Goal: Submit feedback/report problem: Submit feedback/report problem

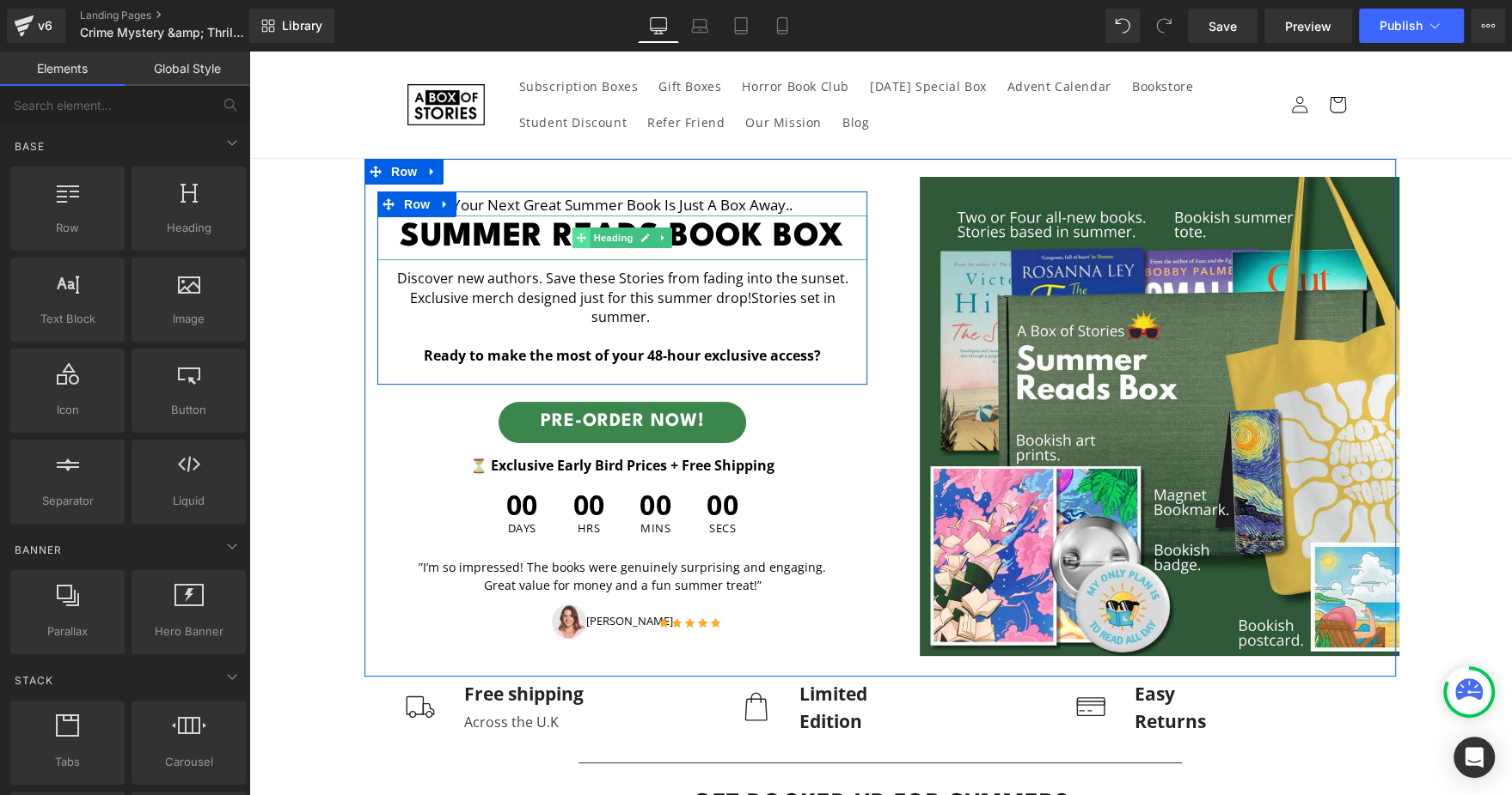
click at [575, 249] on span at bounding box center [581, 238] width 18 height 21
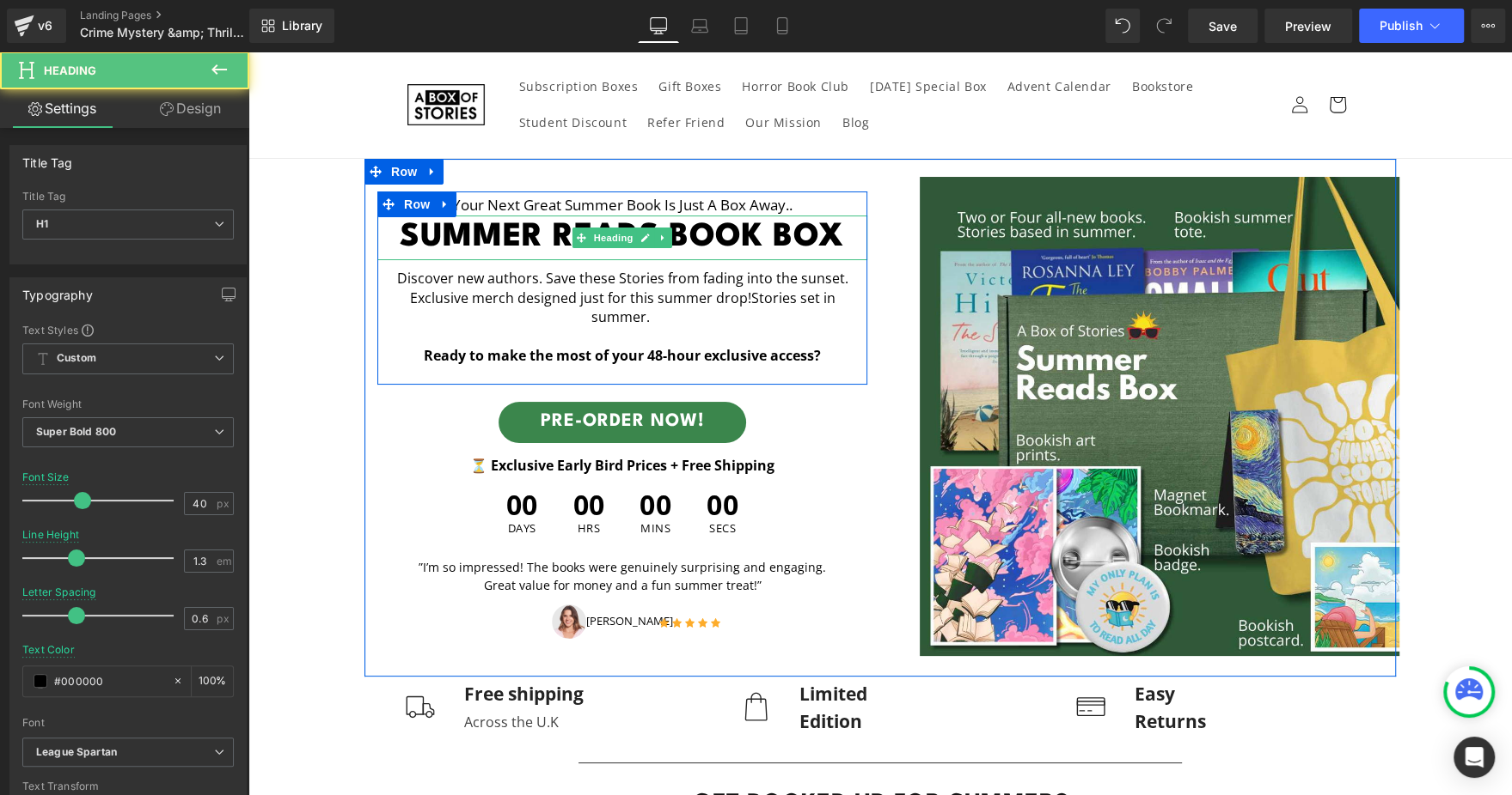
click at [483, 237] on h1 "Summer Reads Book Box" at bounding box center [623, 238] width 490 height 45
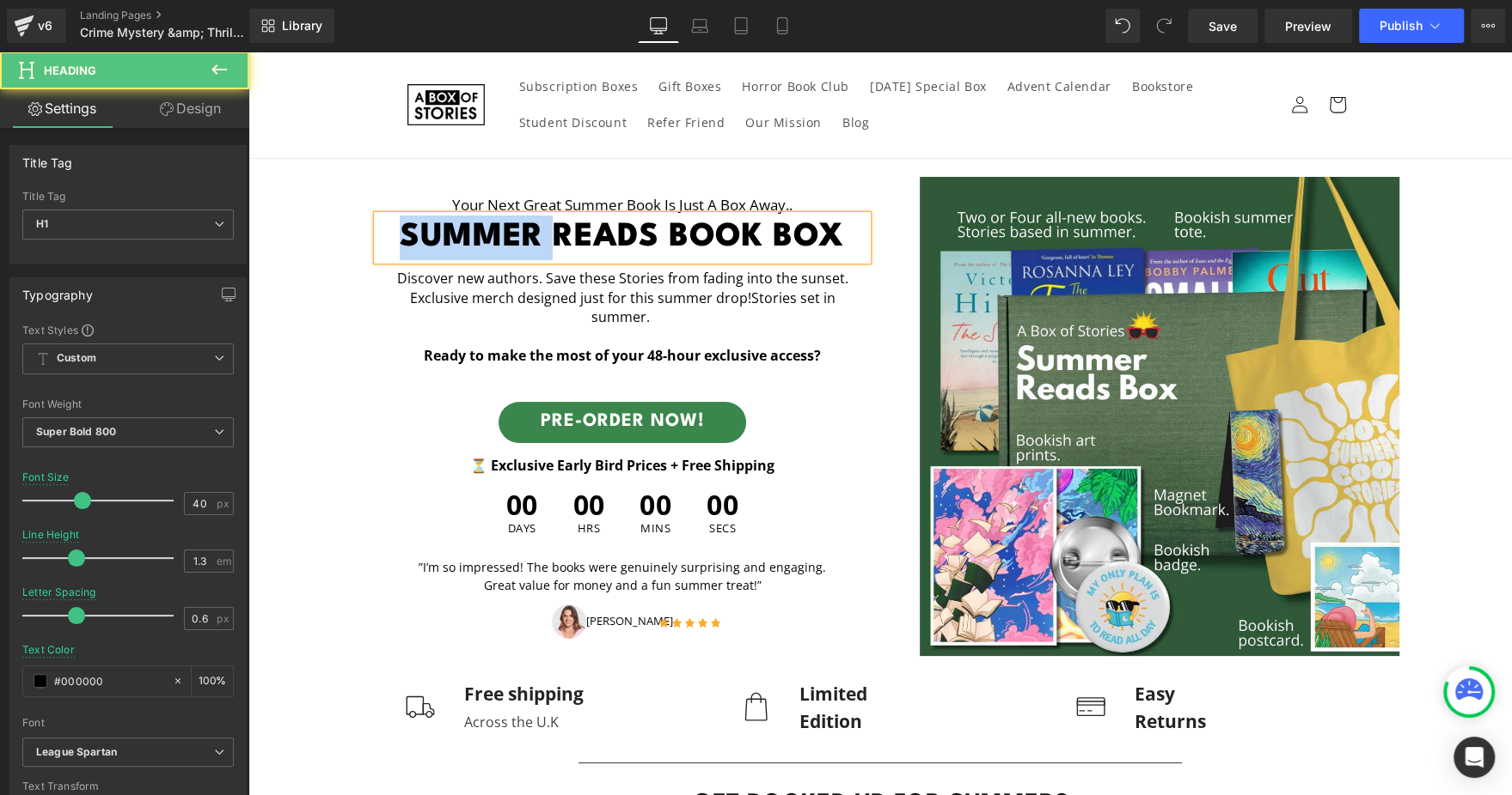
click at [483, 237] on h1 "Summer Reads Book Box" at bounding box center [623, 238] width 490 height 45
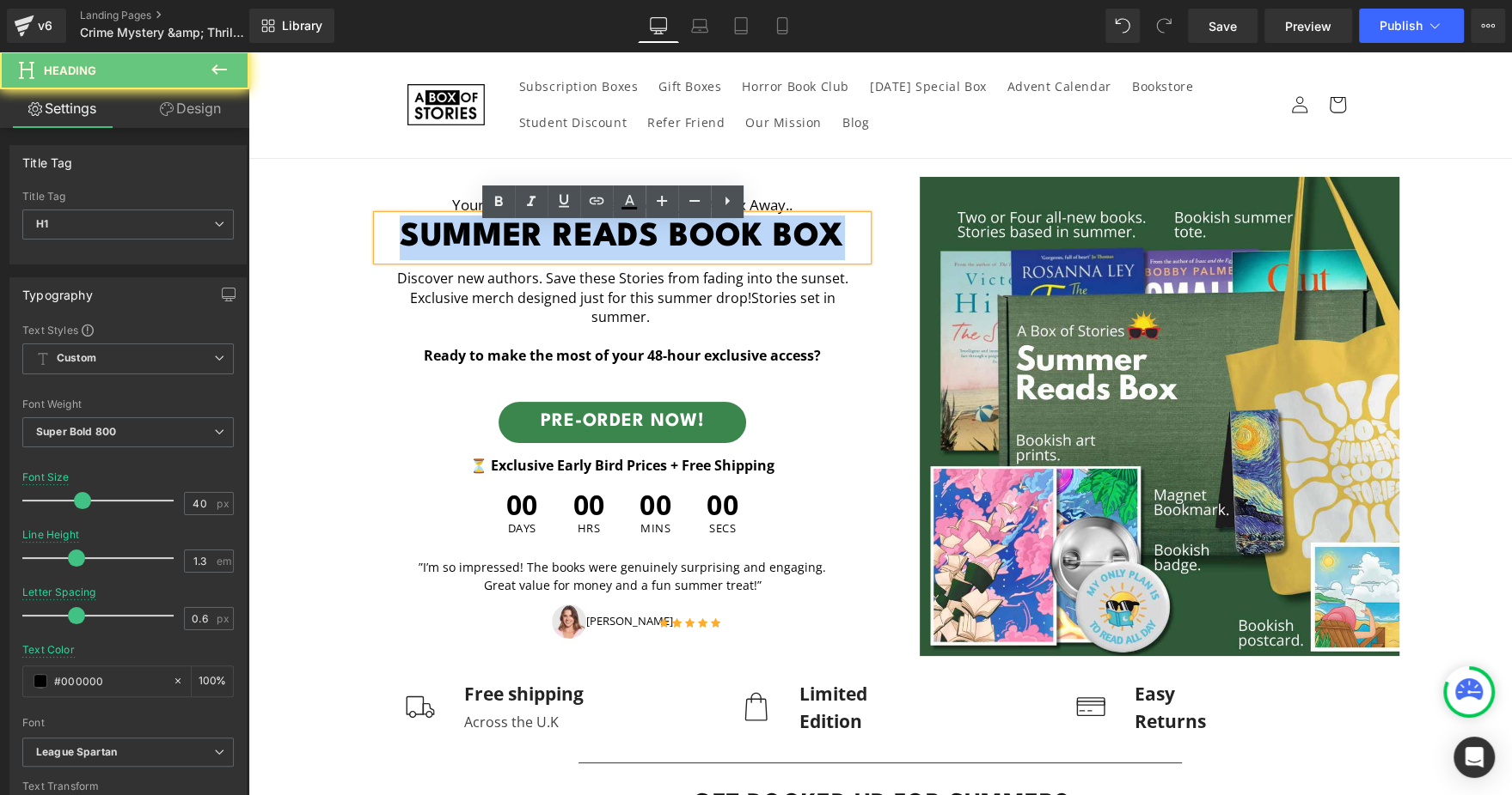
click at [483, 237] on h1 "Summer Reads Book Box" at bounding box center [623, 238] width 490 height 45
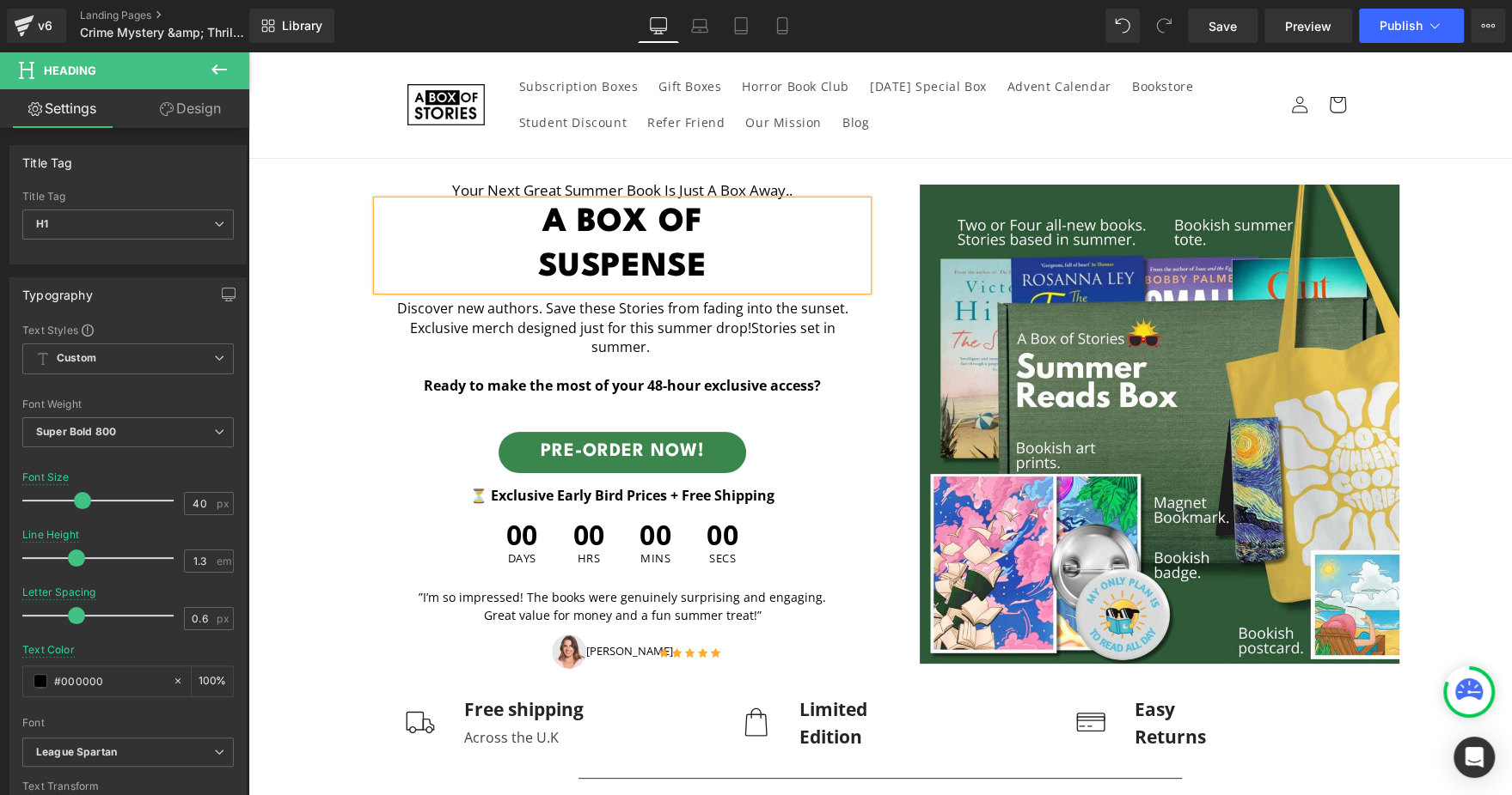
click at [585, 230] on h1 "A Box Of Suspense" at bounding box center [623, 246] width 490 height 90
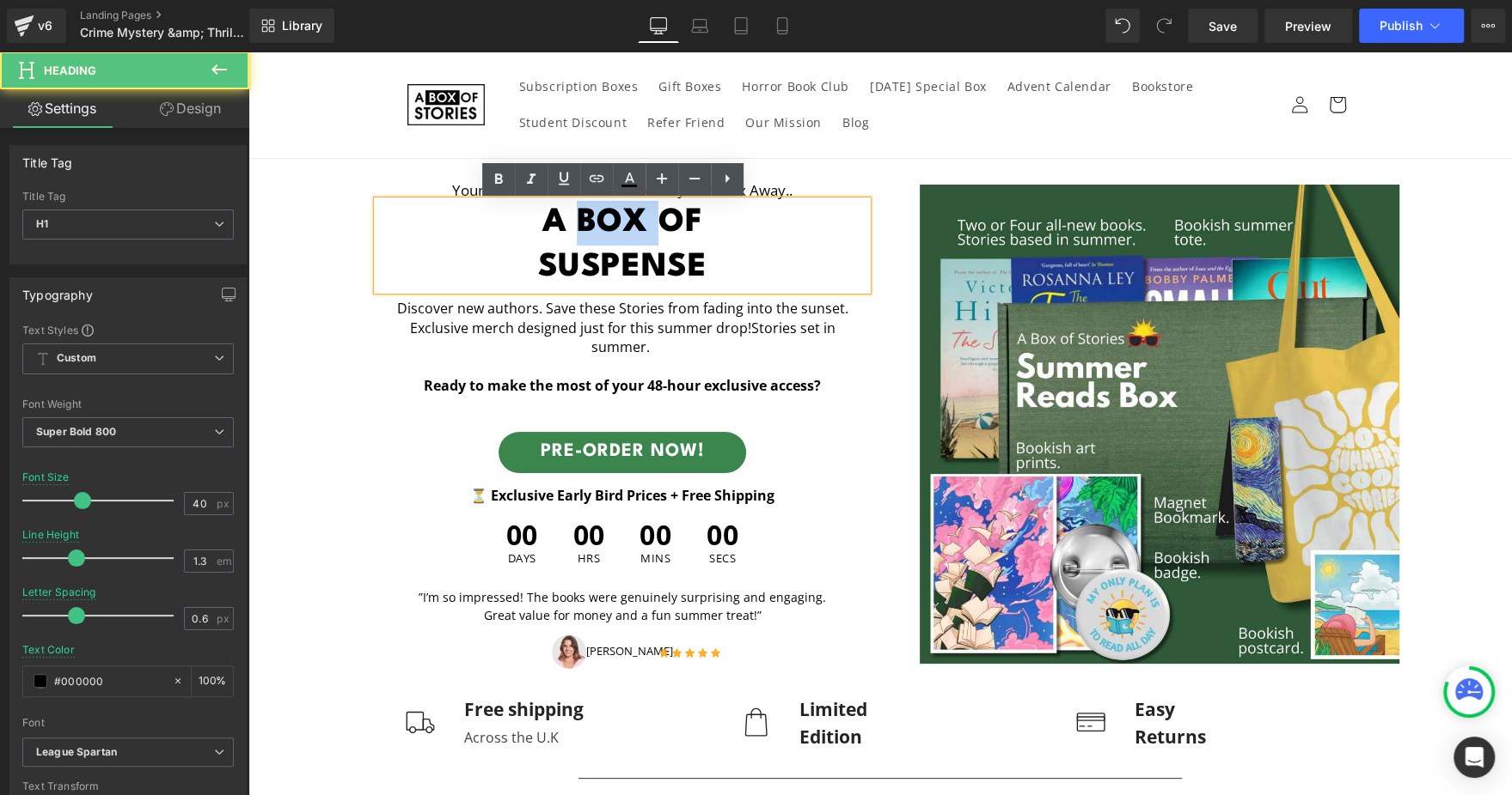
click at [585, 230] on h1 "A Box Of Suspense" at bounding box center [623, 246] width 490 height 90
click at [615, 218] on h1 "A Box Of Suspense" at bounding box center [623, 246] width 490 height 90
click at [570, 222] on h1 "A Box Of Suspense" at bounding box center [623, 246] width 490 height 90
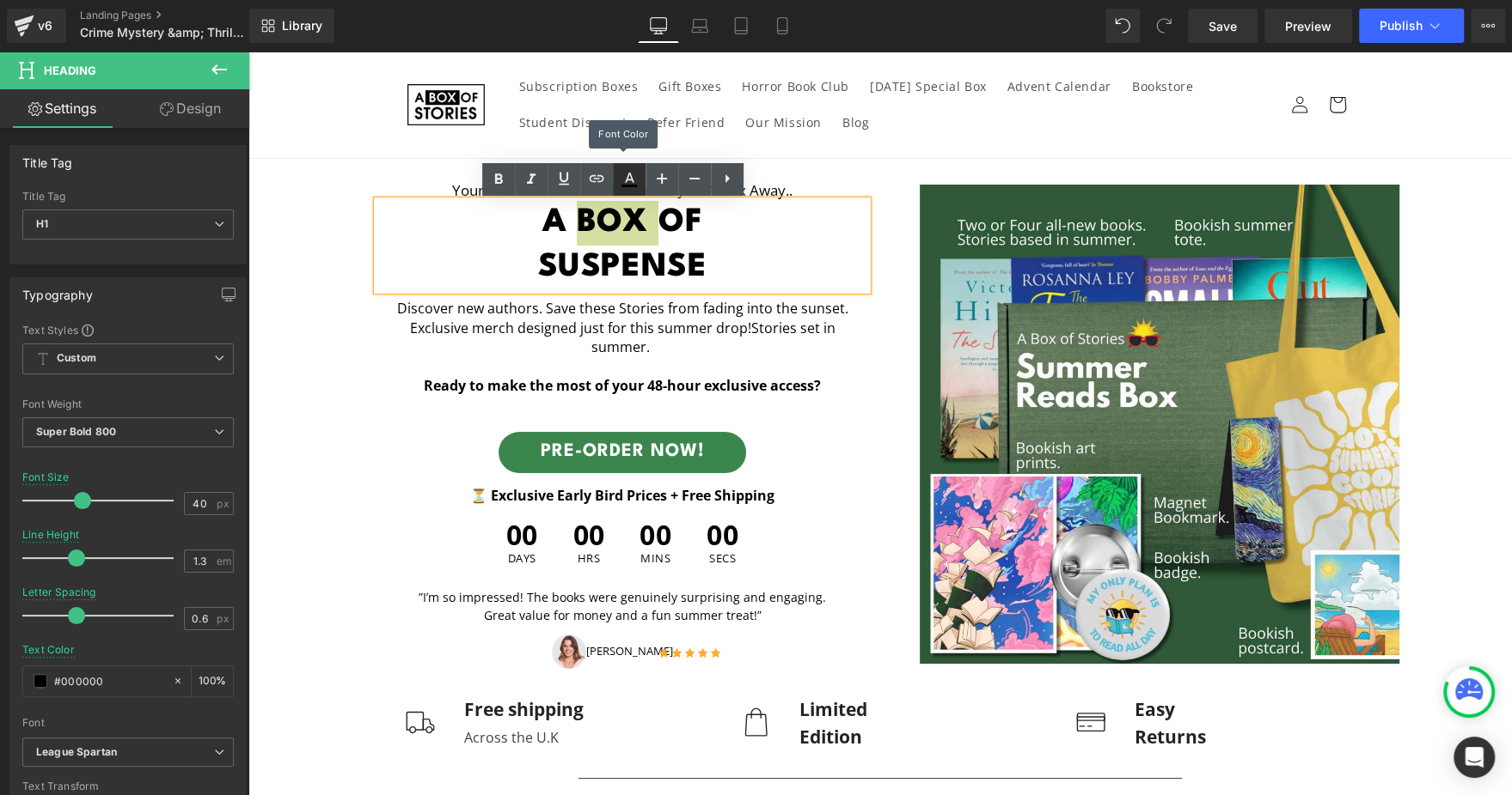
click at [633, 181] on icon at bounding box center [629, 177] width 9 height 10
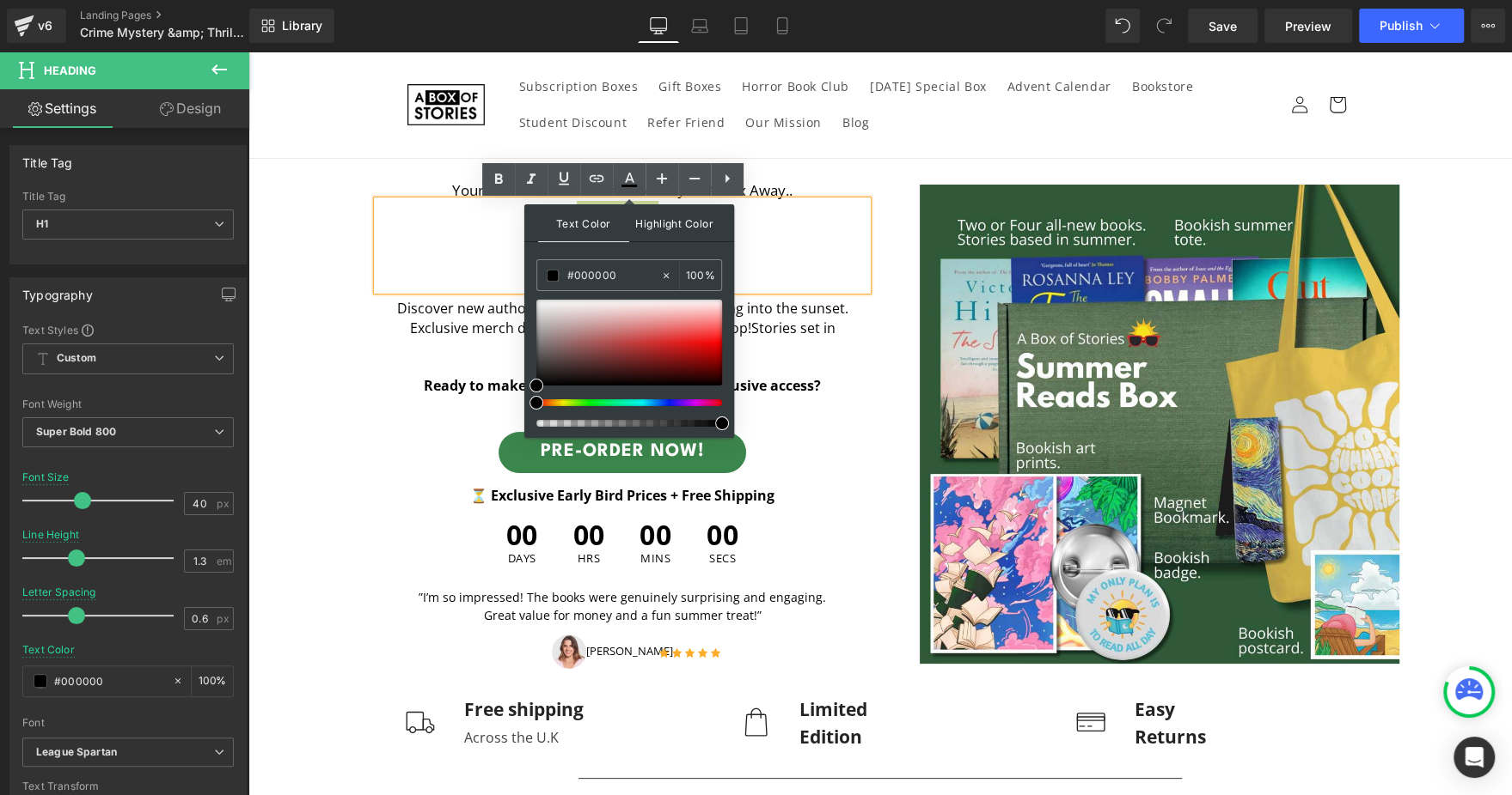
click at [673, 228] on span "Highlight Color" at bounding box center [675, 223] width 91 height 37
click at [599, 280] on input "transparent" at bounding box center [613, 275] width 93 height 19
type input "ffffff"
click at [553, 279] on span at bounding box center [552, 275] width 12 height 12
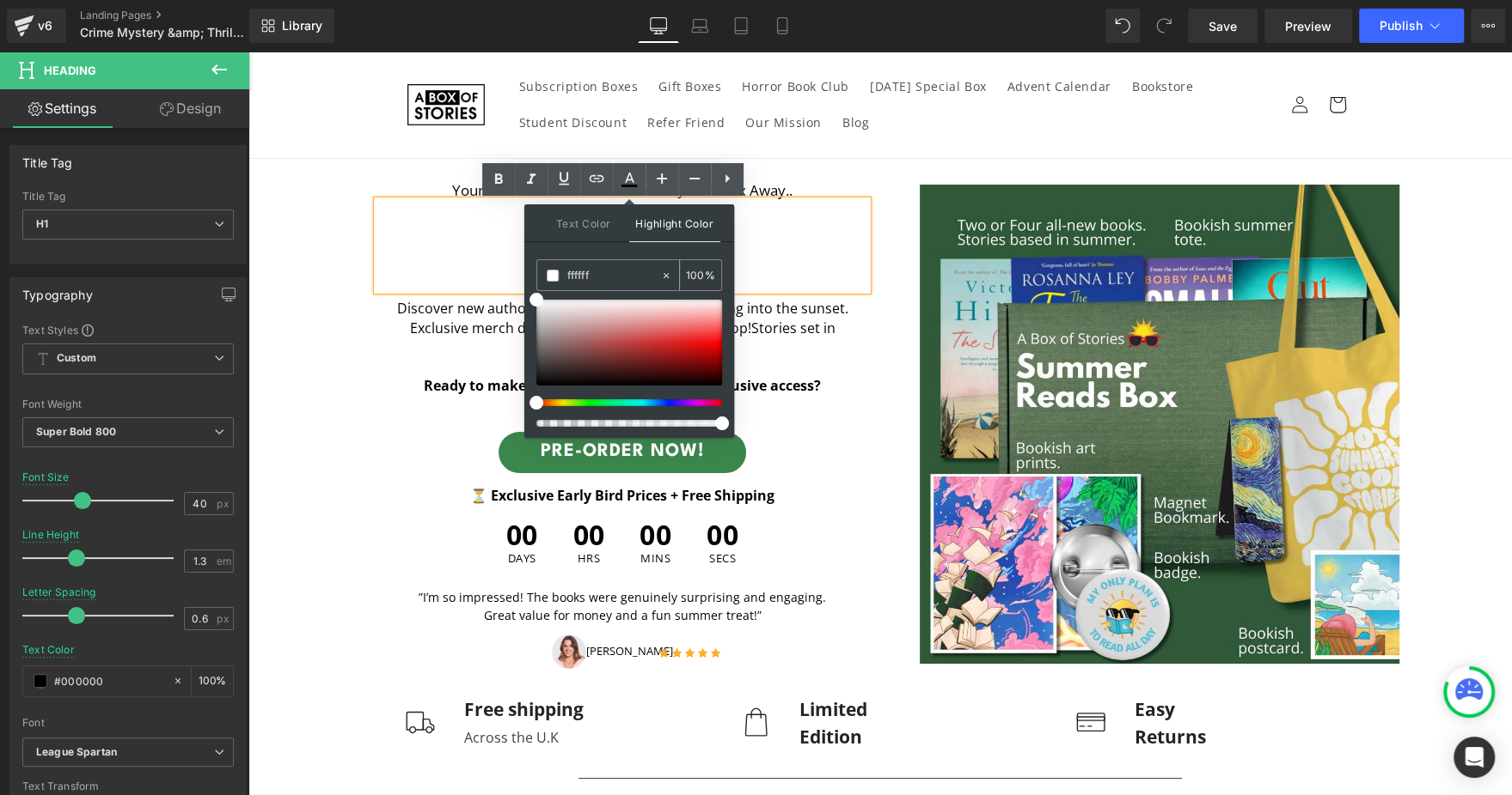
click at [553, 279] on span at bounding box center [552, 275] width 12 height 12
click at [598, 224] on span "Text Color" at bounding box center [583, 223] width 91 height 37
click at [600, 276] on input "#000000" at bounding box center [613, 275] width 93 height 19
click at [537, 380] on span at bounding box center [536, 386] width 14 height 14
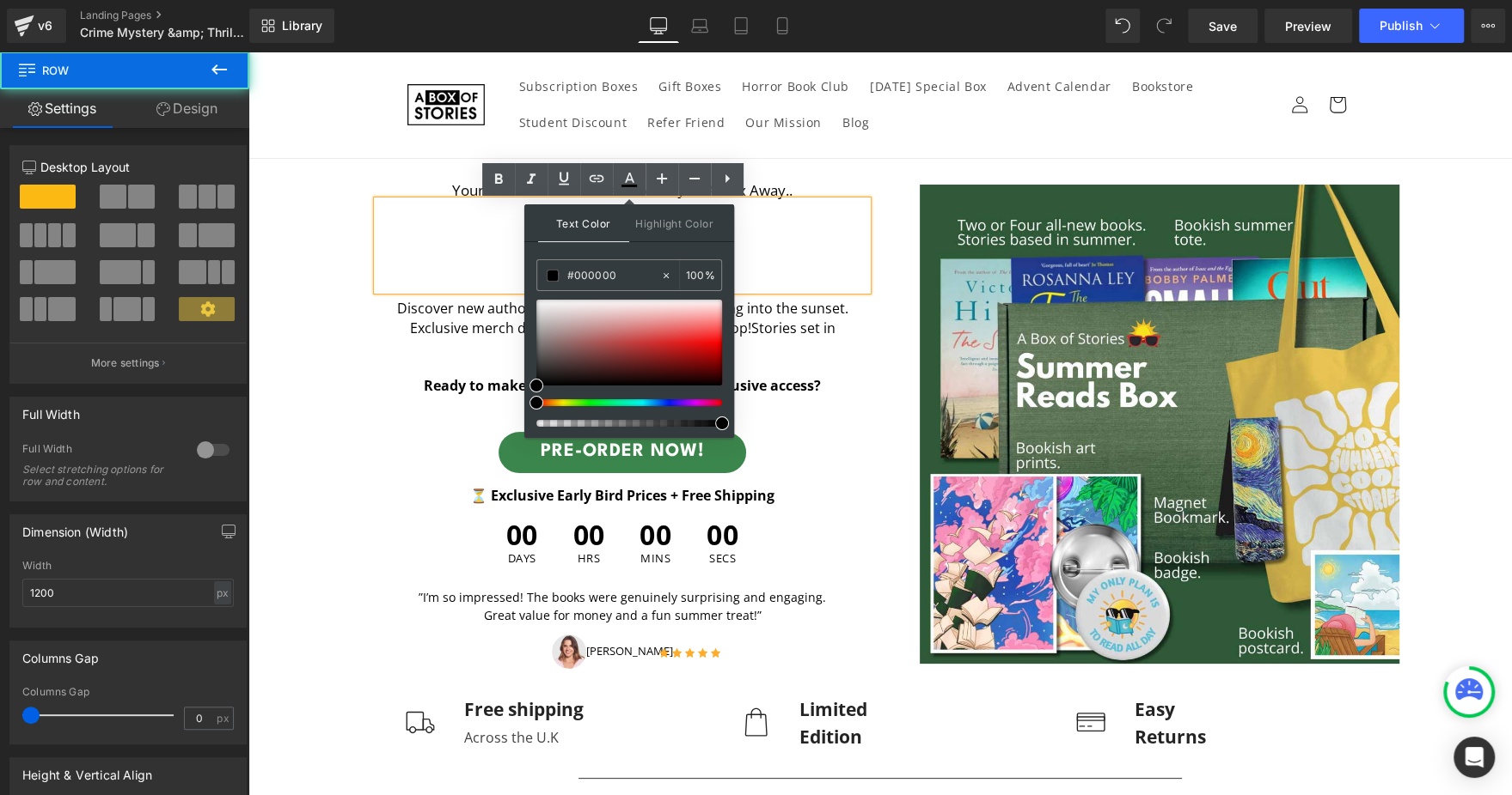
click at [335, 251] on div "Your next great summer Book is just a box away.. Text Block A Box Of Suspense H…" at bounding box center [601, 424] width 533 height 494
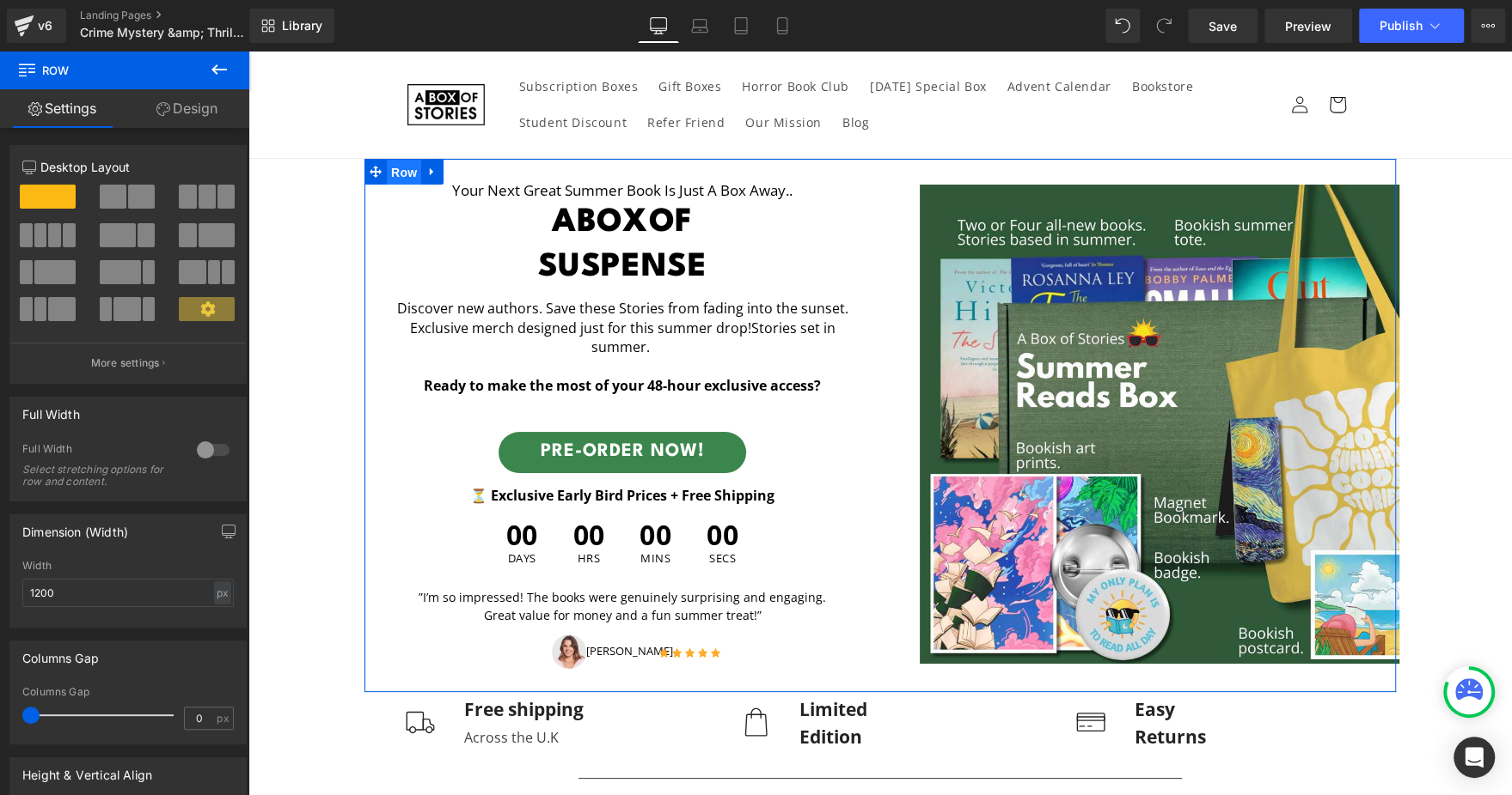
click at [392, 179] on span "Row" at bounding box center [404, 173] width 35 height 26
click at [205, 120] on link "Design" at bounding box center [186, 109] width 124 height 38
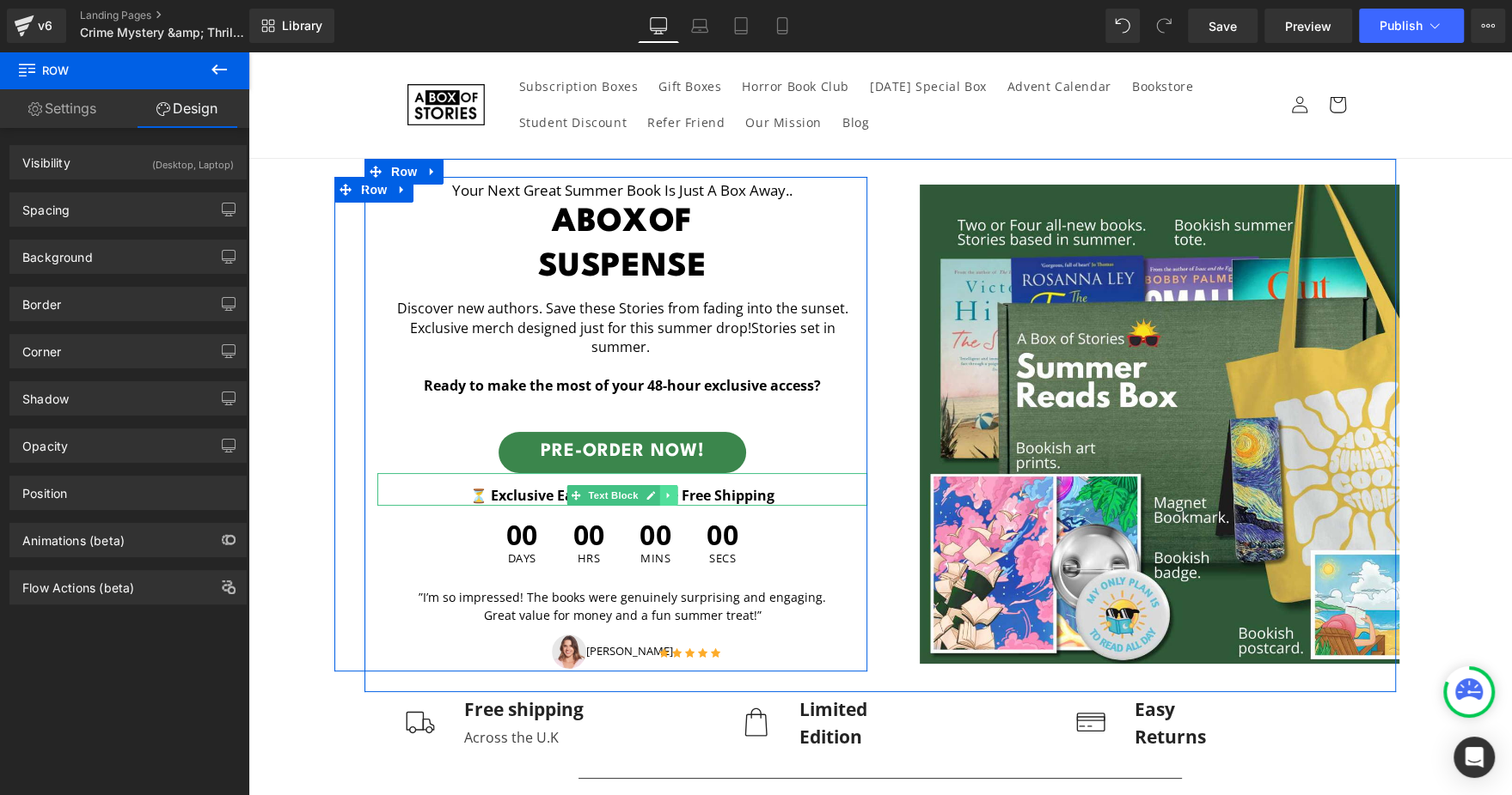
click at [665, 485] on link at bounding box center [669, 495] width 18 height 21
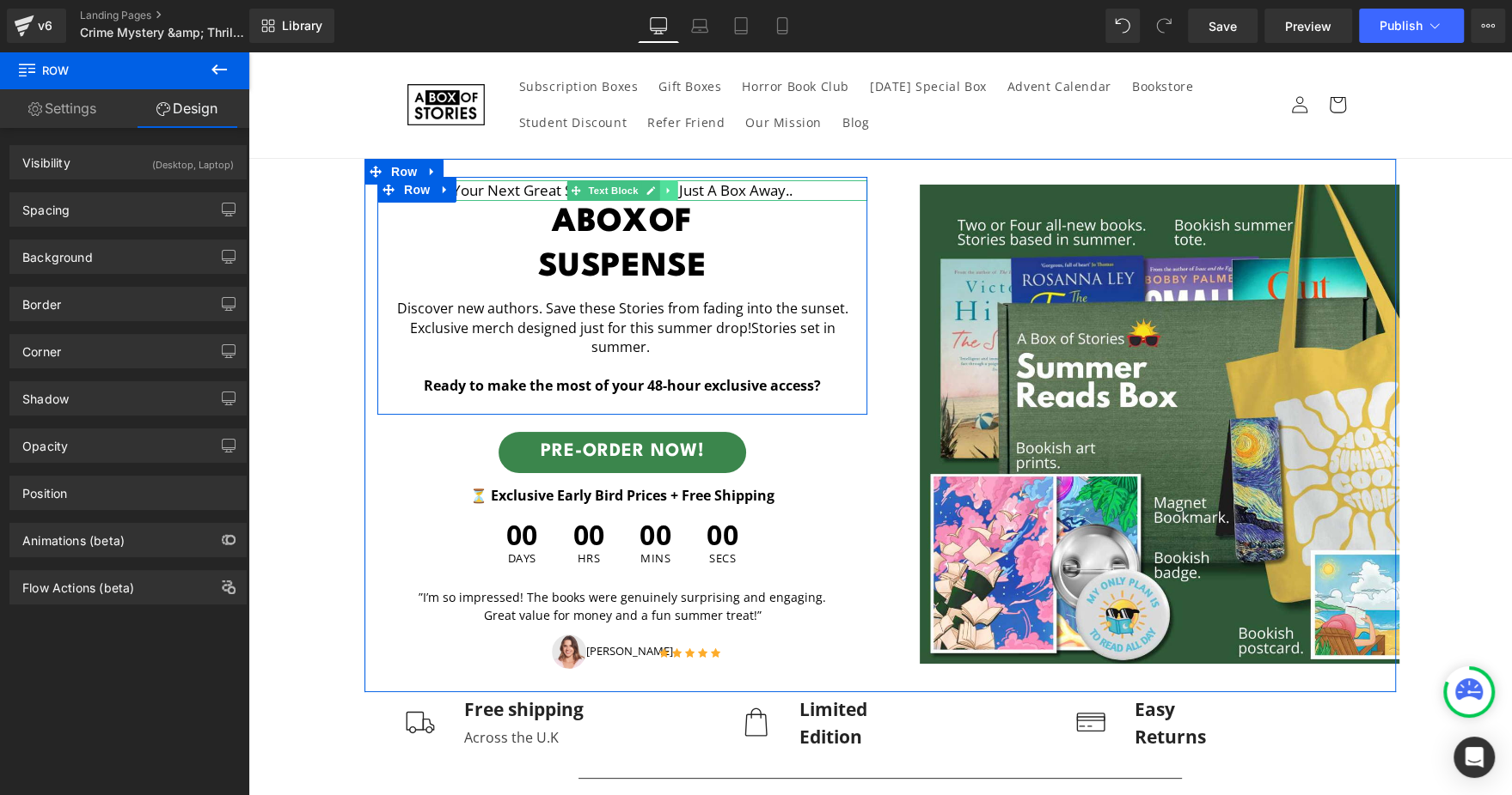
click at [661, 197] on link at bounding box center [669, 190] width 18 height 21
click at [668, 197] on link at bounding box center [677, 190] width 18 height 21
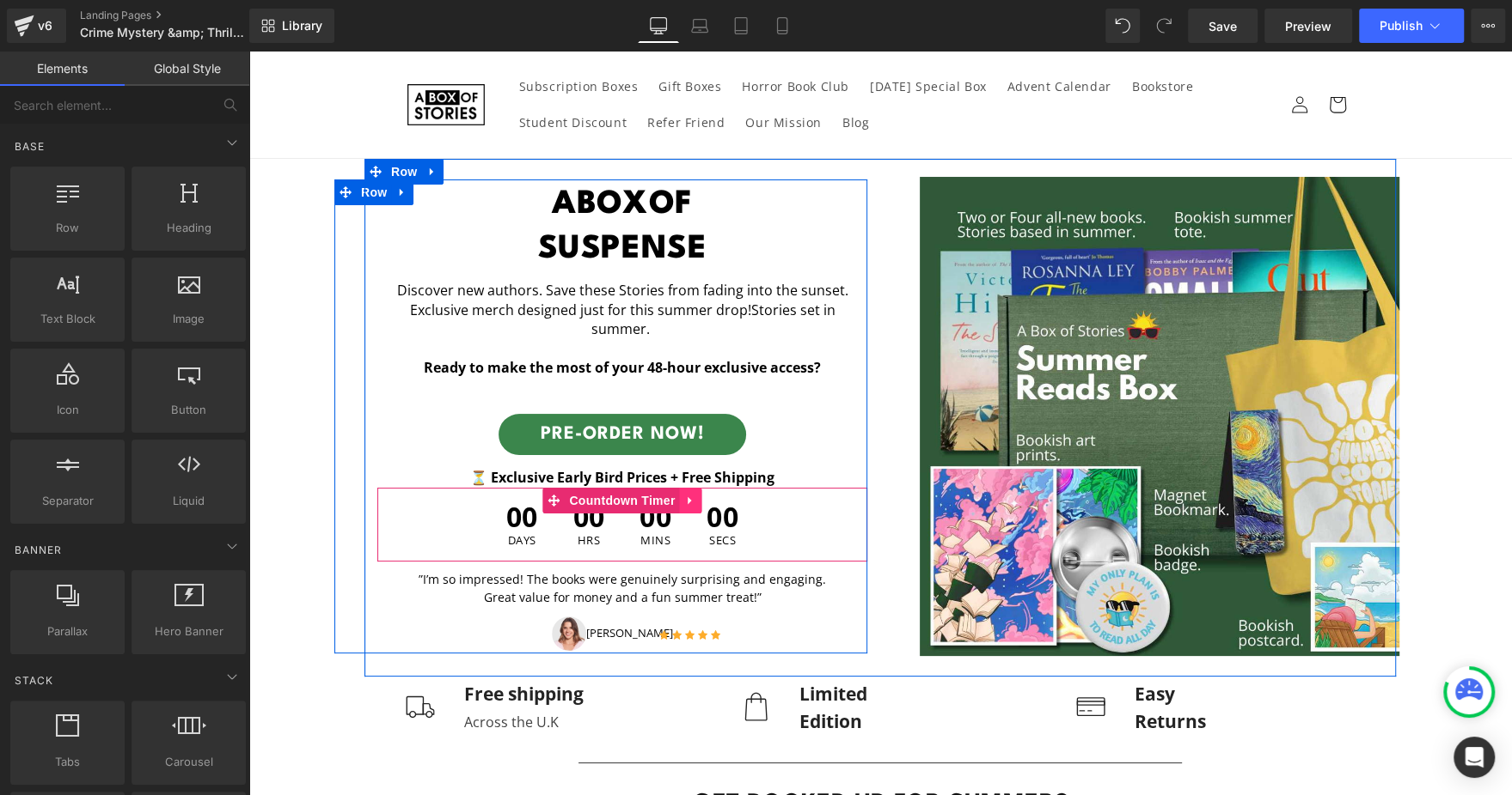
click at [685, 494] on icon at bounding box center [690, 501] width 12 height 13
click at [696, 494] on icon at bounding box center [701, 501] width 12 height 13
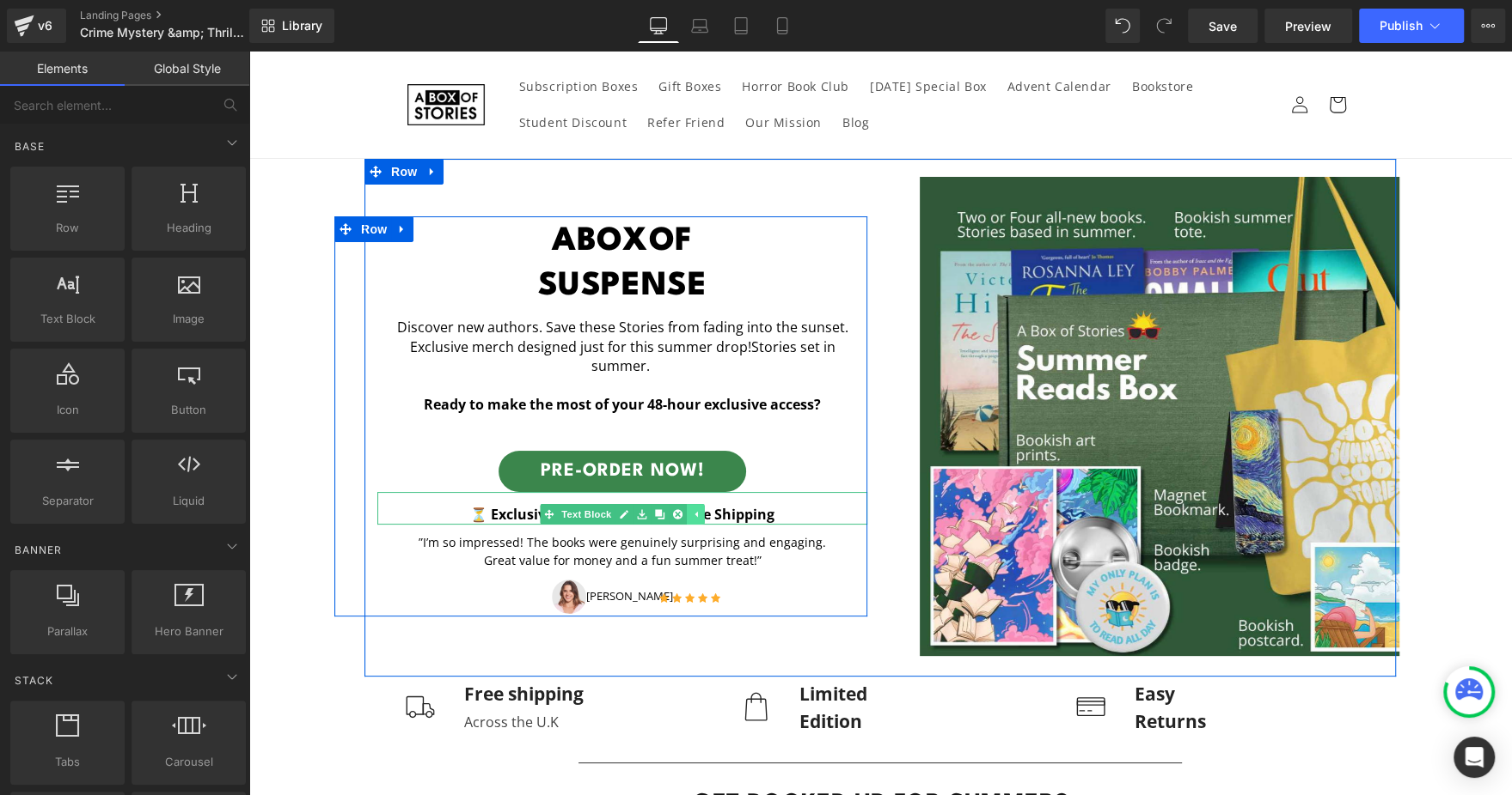
click at [691, 509] on icon at bounding box center [696, 514] width 9 height 10
click at [664, 509] on icon at bounding box center [668, 514] width 9 height 10
click at [673, 509] on icon at bounding box center [677, 514] width 9 height 10
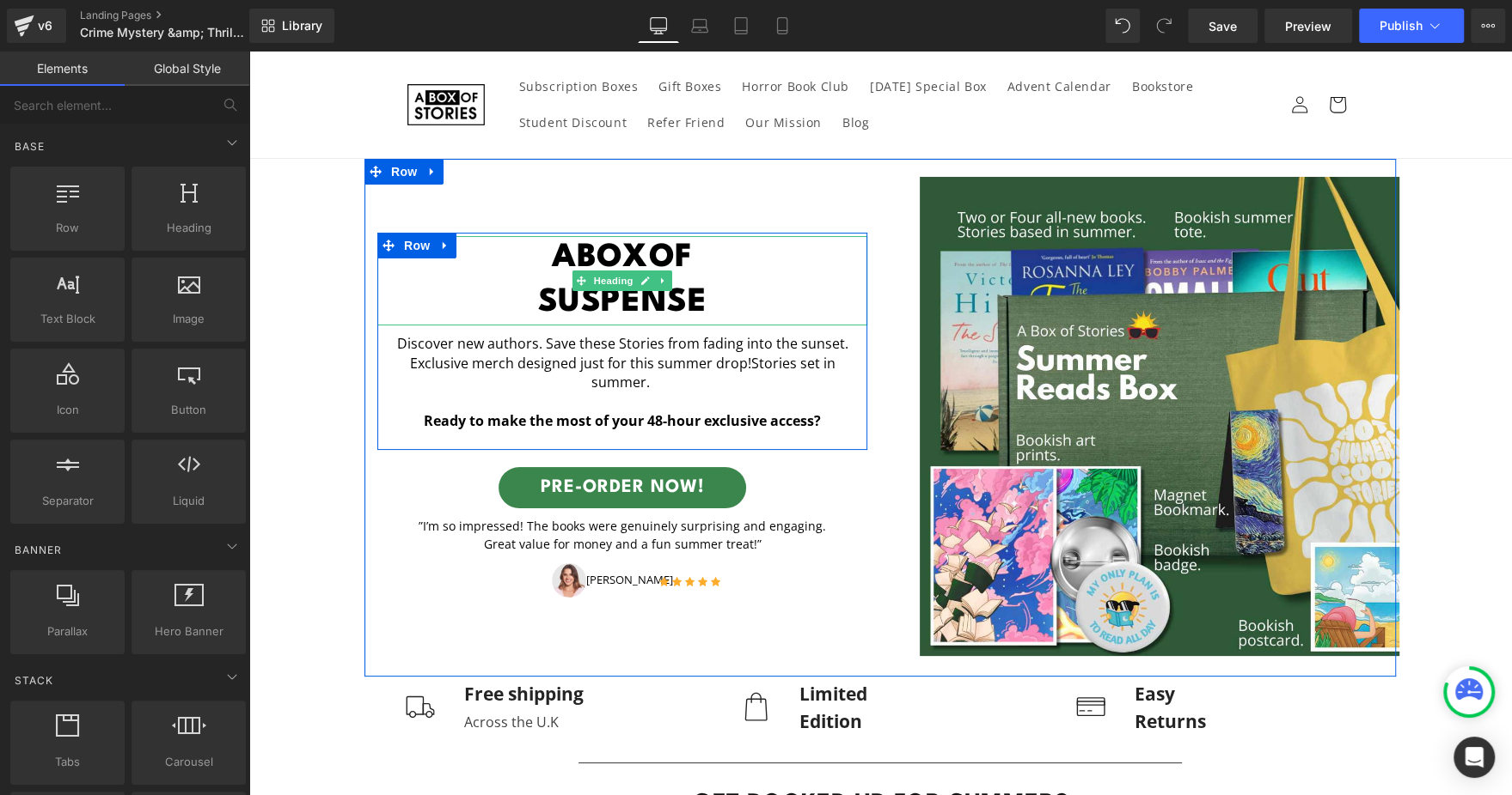
click at [621, 267] on span "Box" at bounding box center [612, 258] width 72 height 32
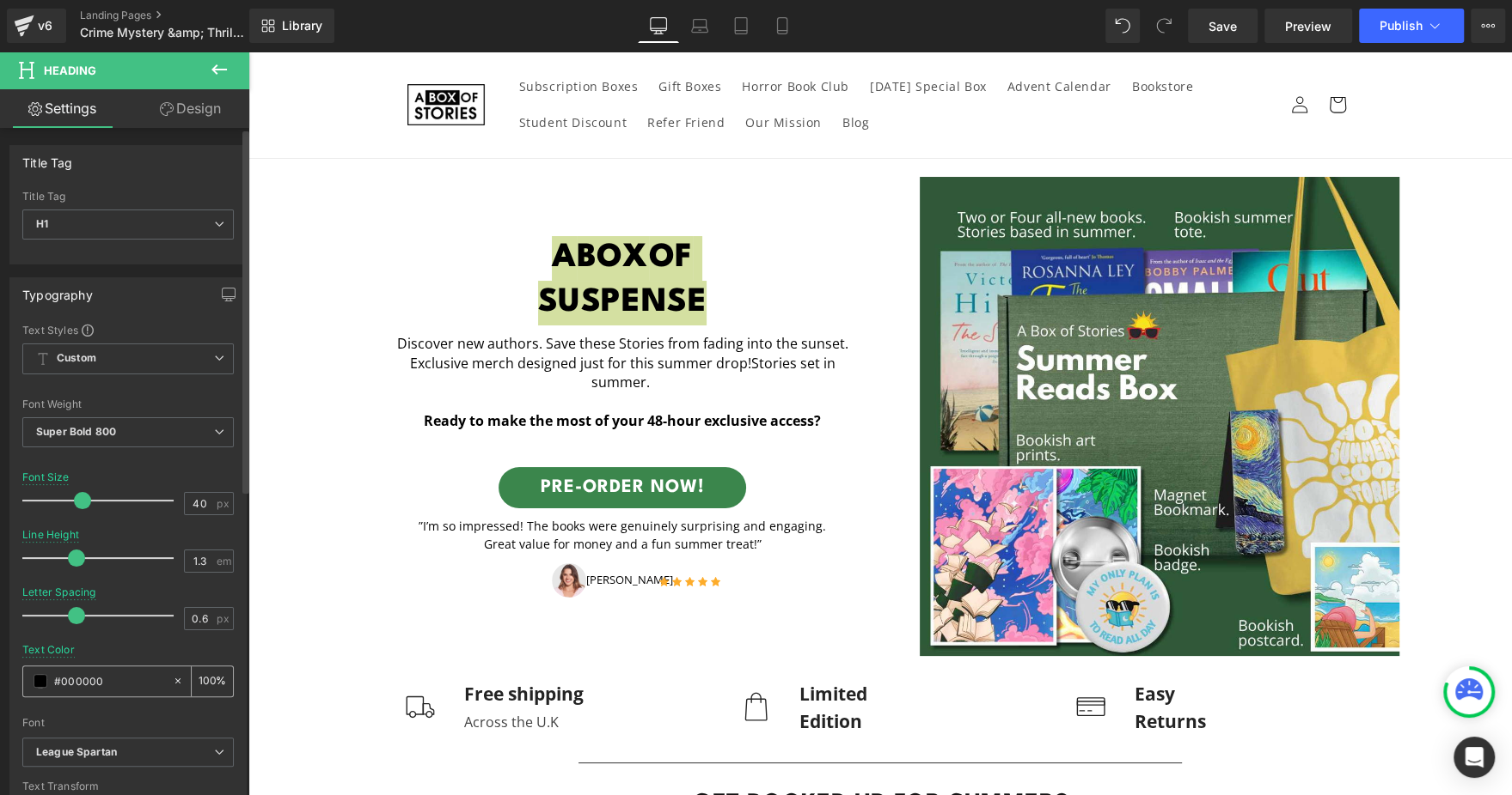
click at [115, 677] on input "#000000" at bounding box center [109, 681] width 110 height 19
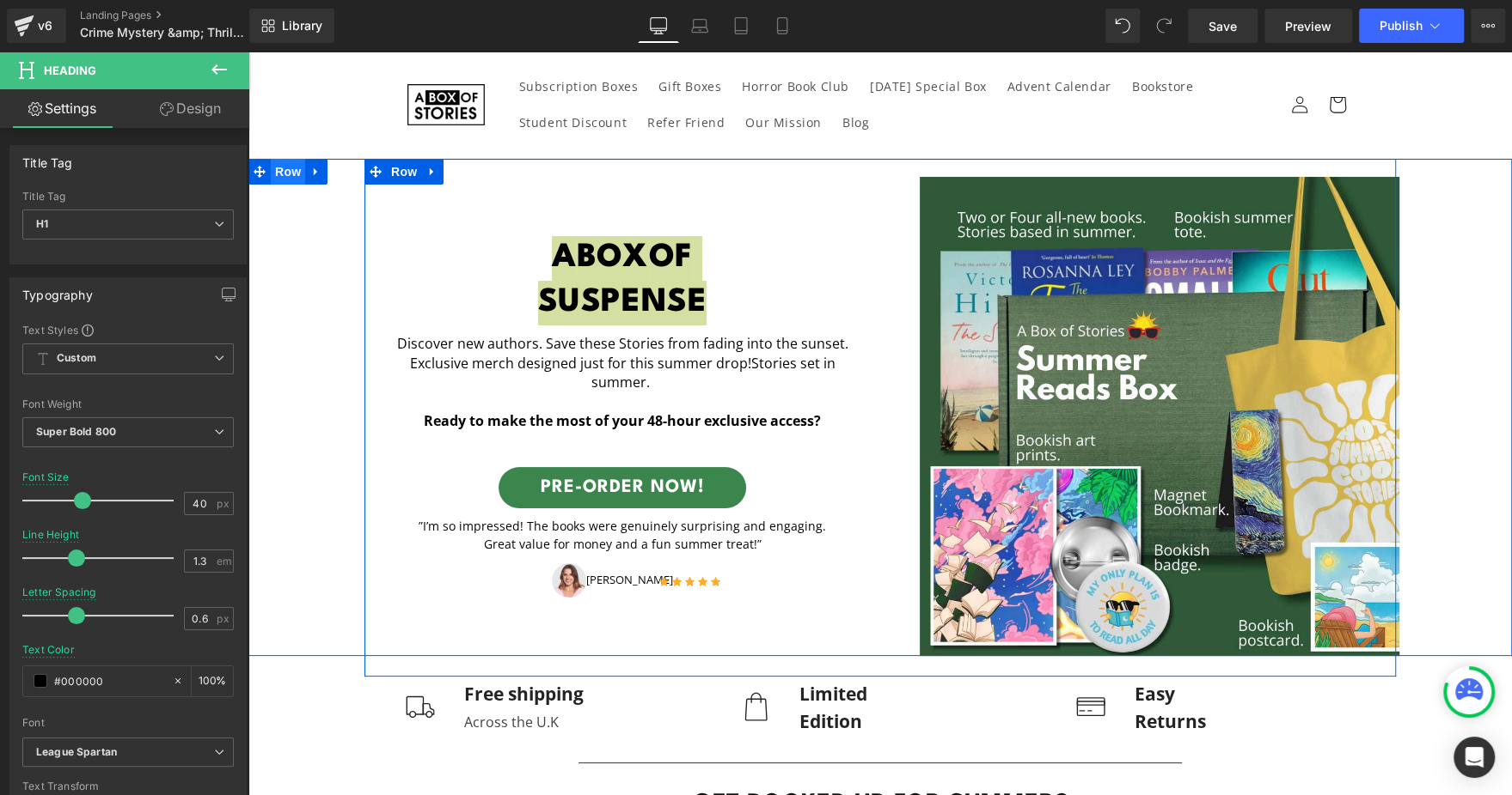
click at [282, 175] on span "Row" at bounding box center [288, 172] width 35 height 26
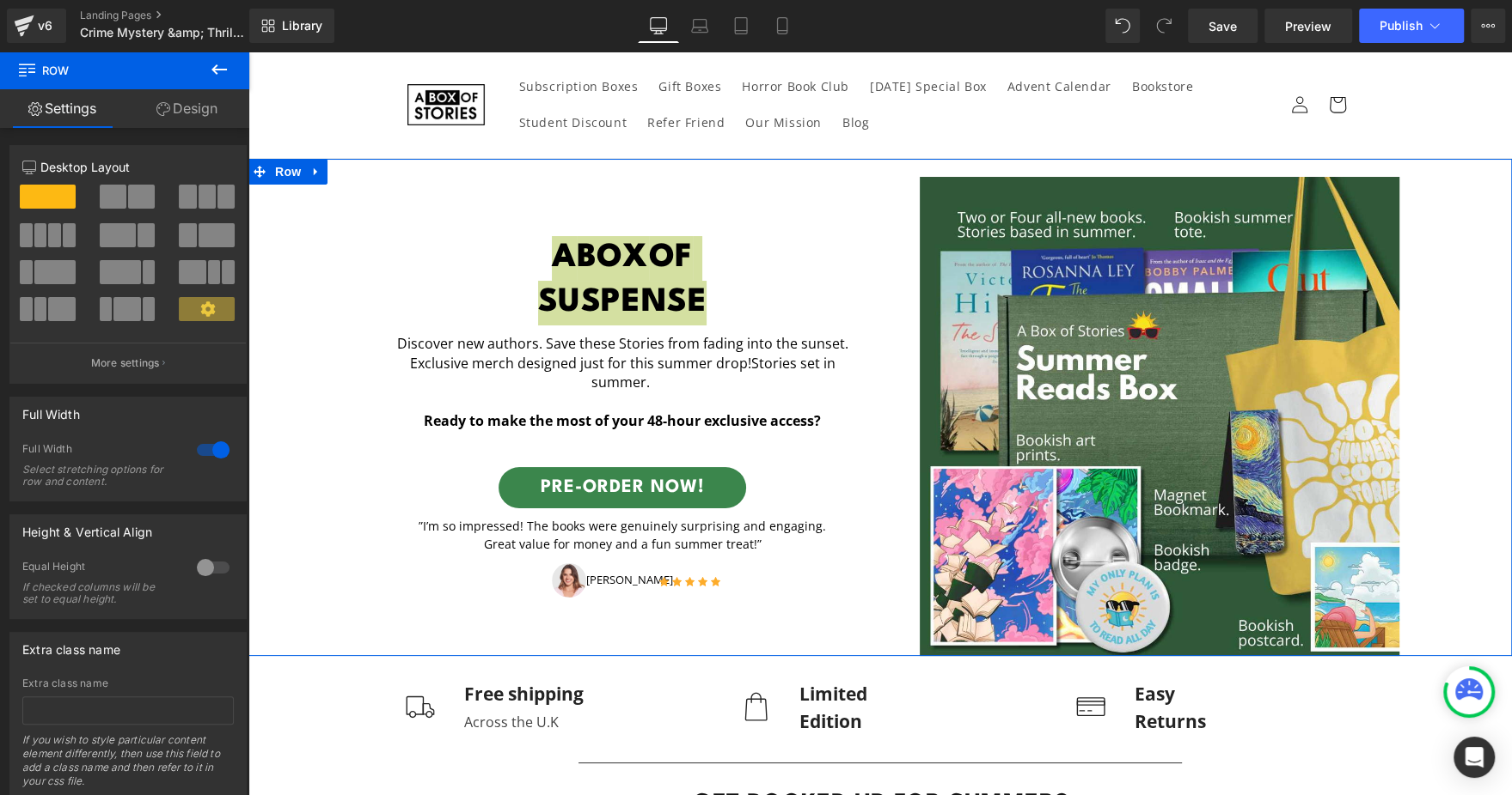
click at [193, 459] on div at bounding box center [213, 450] width 41 height 27
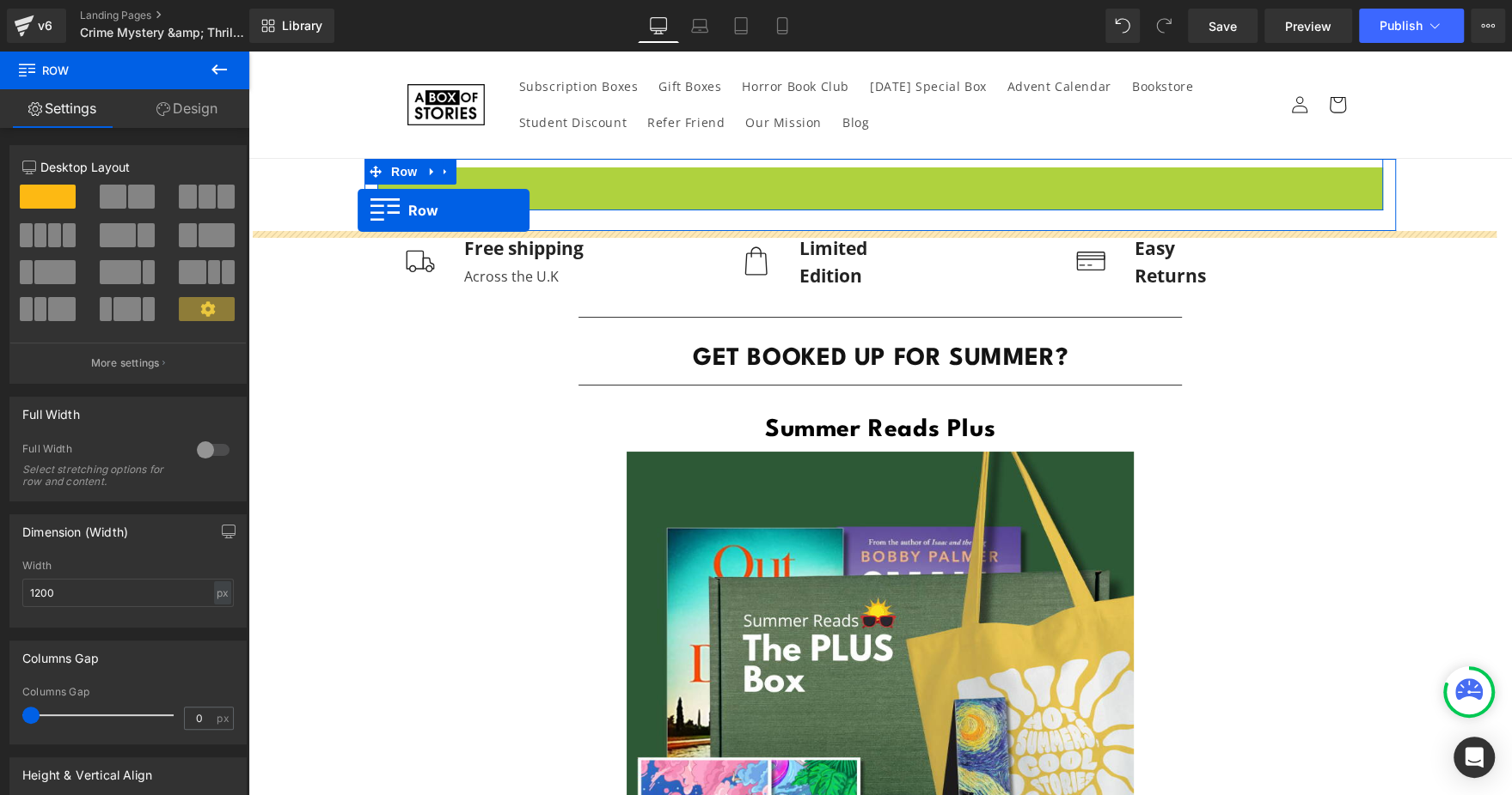
drag, startPoint x: 408, startPoint y: 191, endPoint x: 357, endPoint y: 209, distance: 54.1
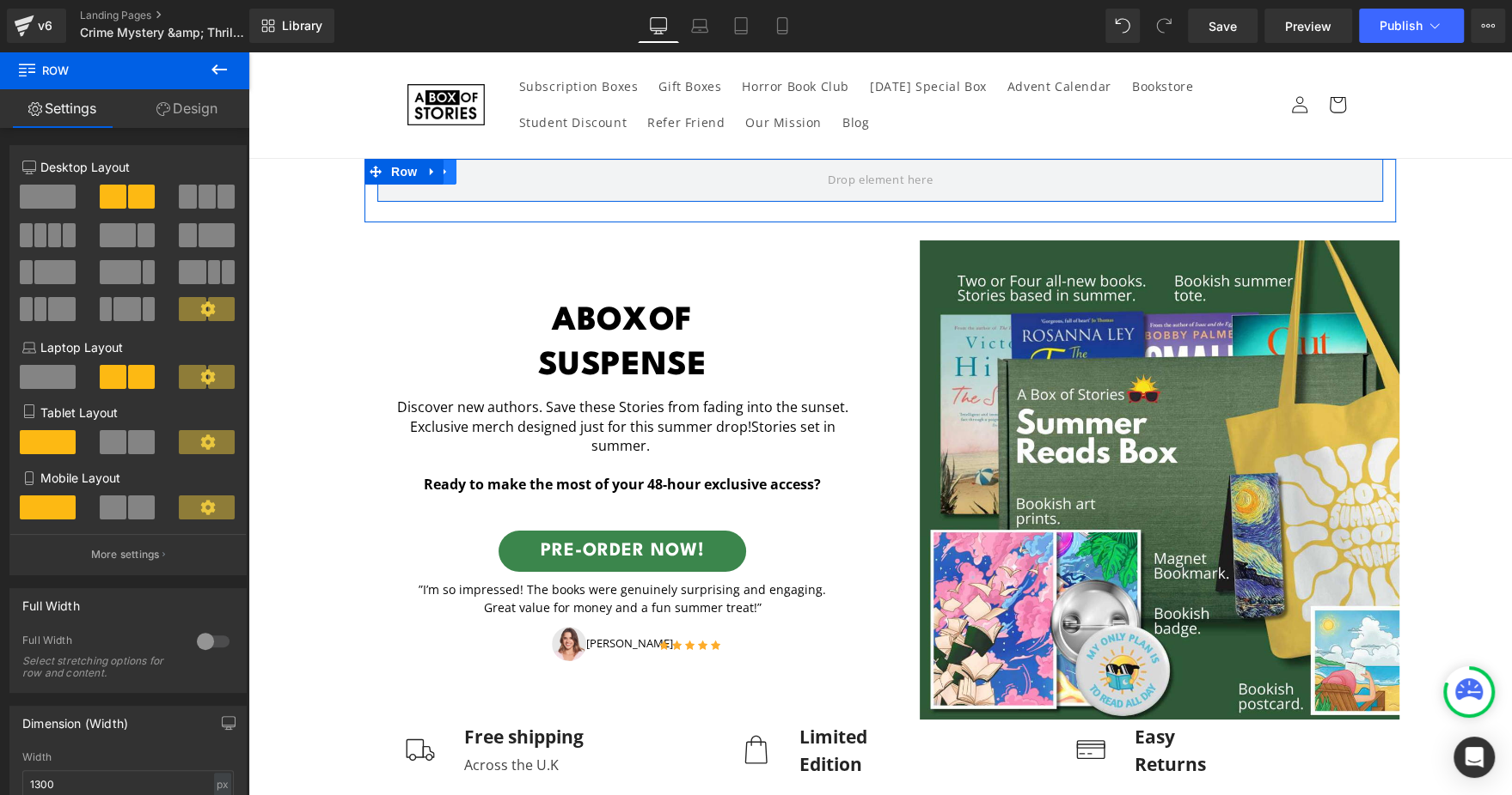
click at [439, 176] on icon at bounding box center [444, 172] width 12 height 13
click at [426, 175] on icon at bounding box center [431, 172] width 12 height 13
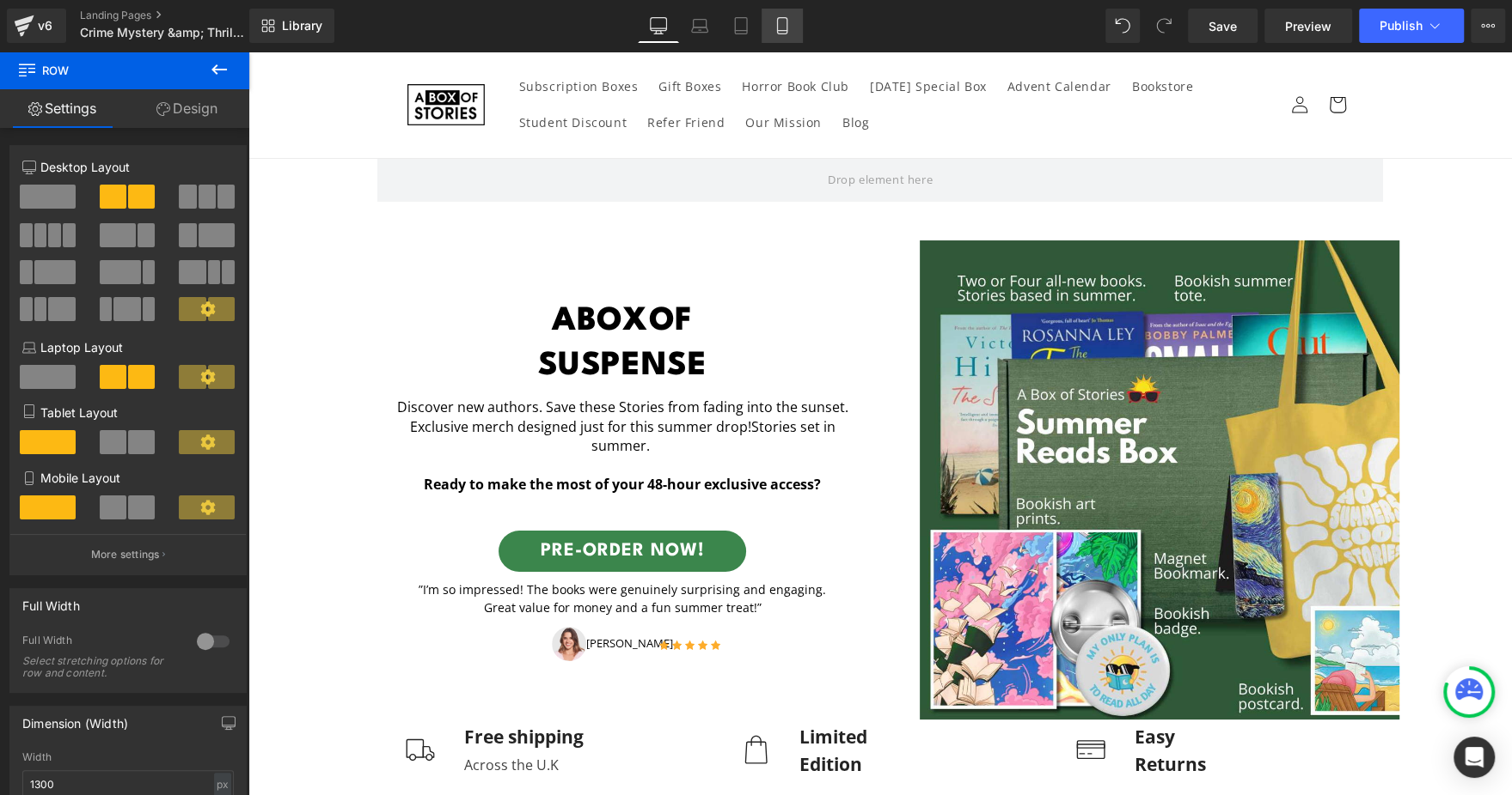
click at [793, 26] on link "Mobile" at bounding box center [782, 26] width 41 height 35
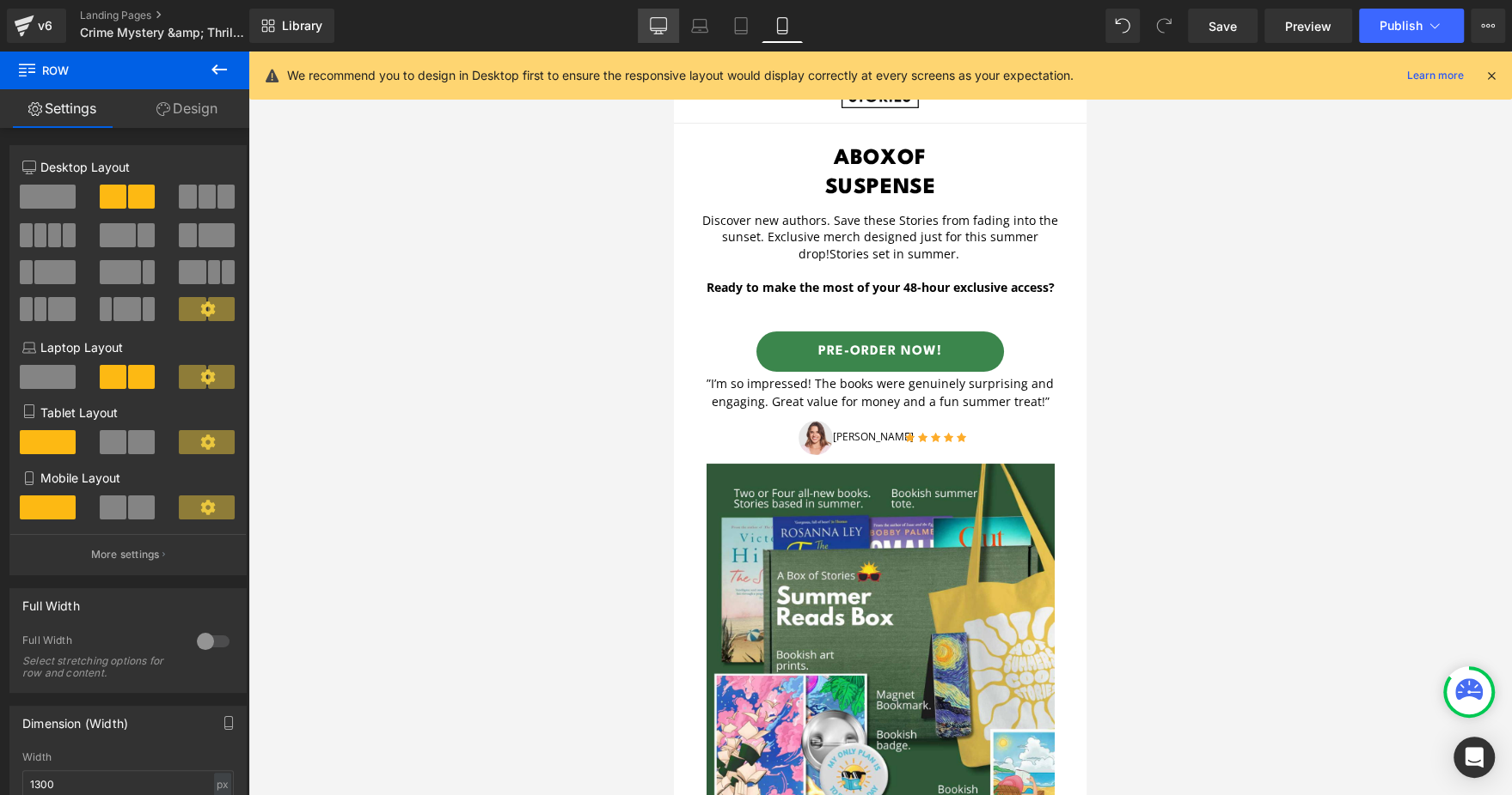
click at [666, 19] on icon at bounding box center [658, 26] width 17 height 17
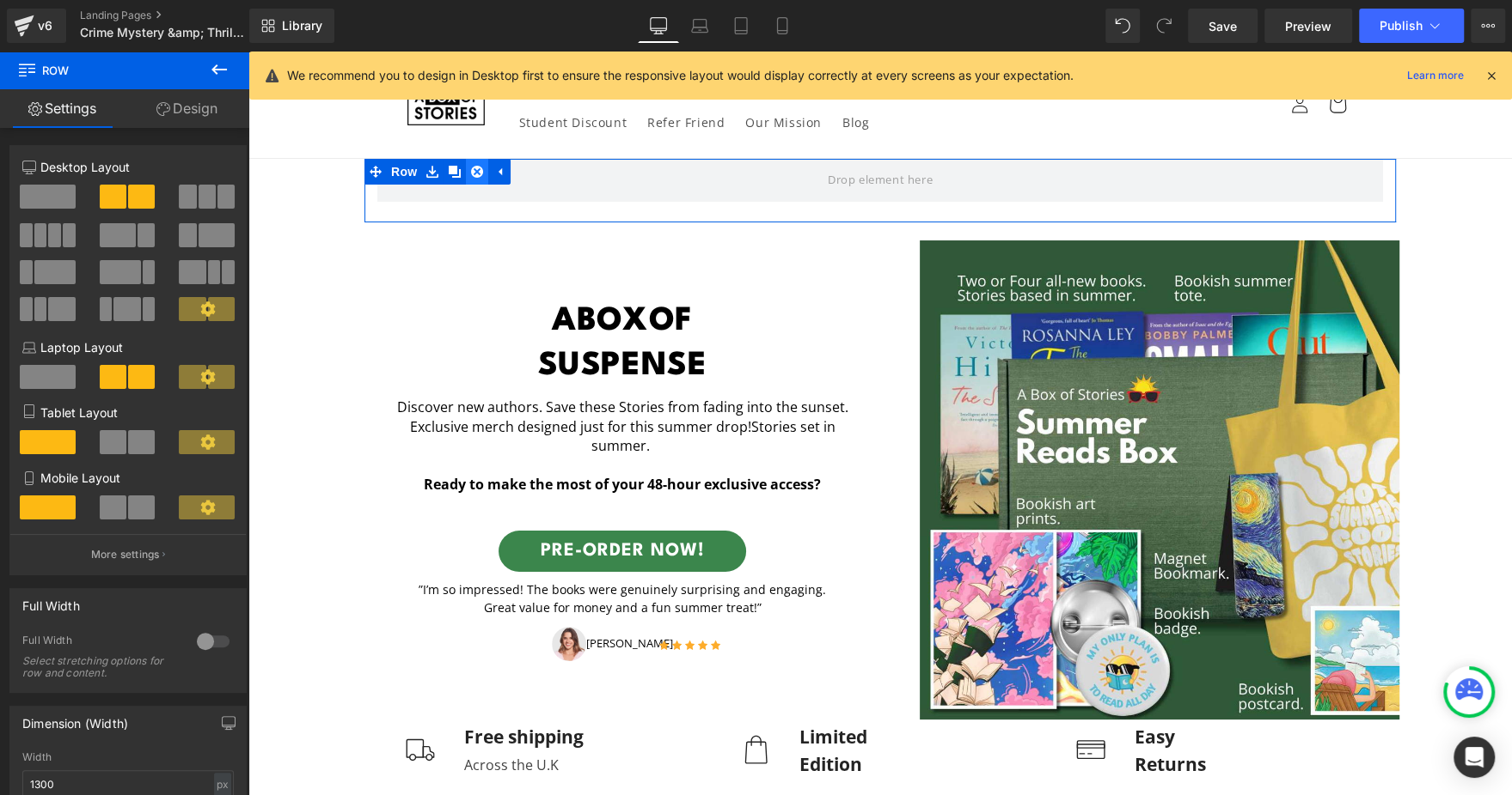
click at [471, 166] on icon at bounding box center [476, 172] width 12 height 13
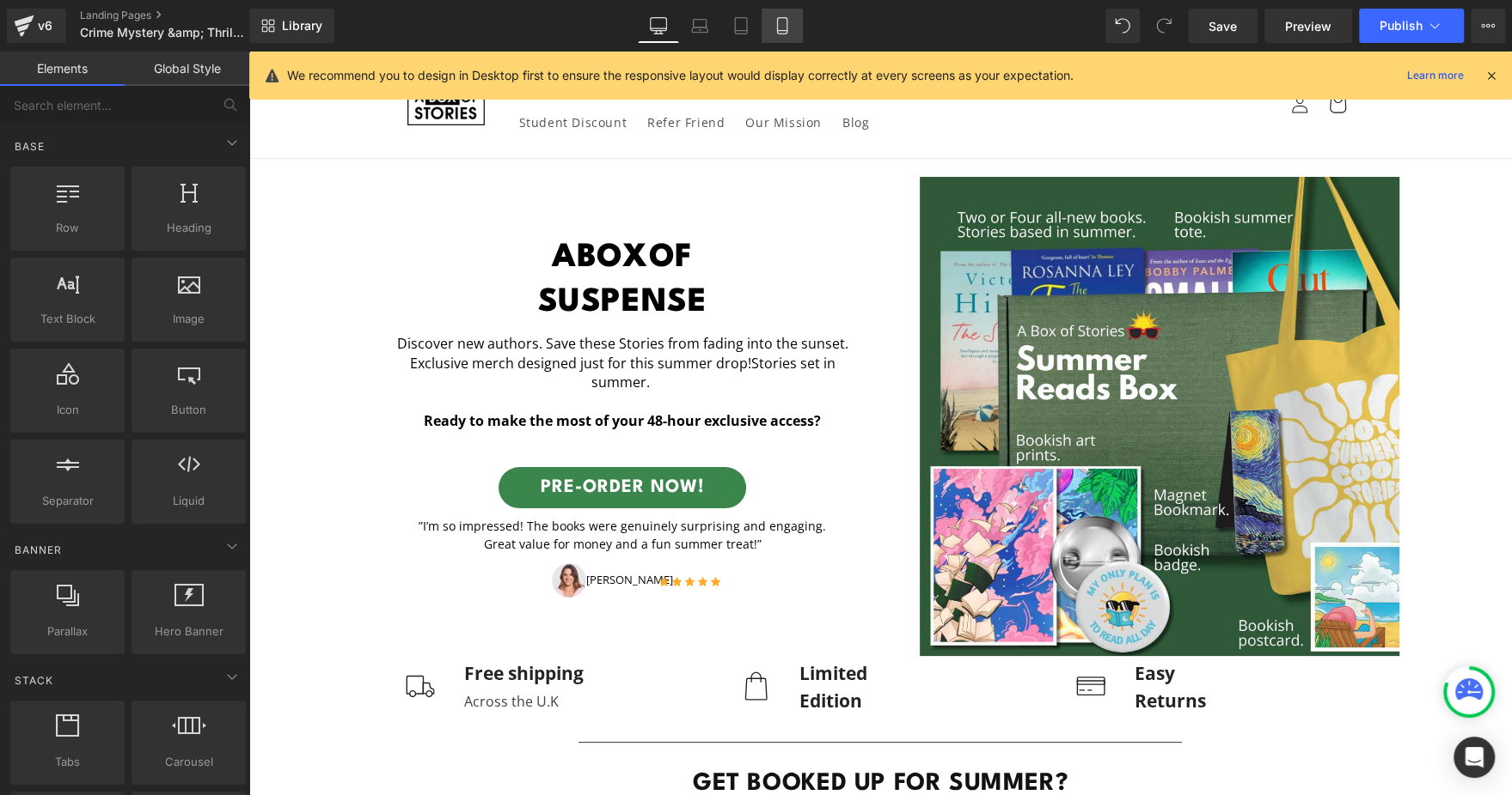
click at [778, 18] on icon at bounding box center [782, 26] width 9 height 16
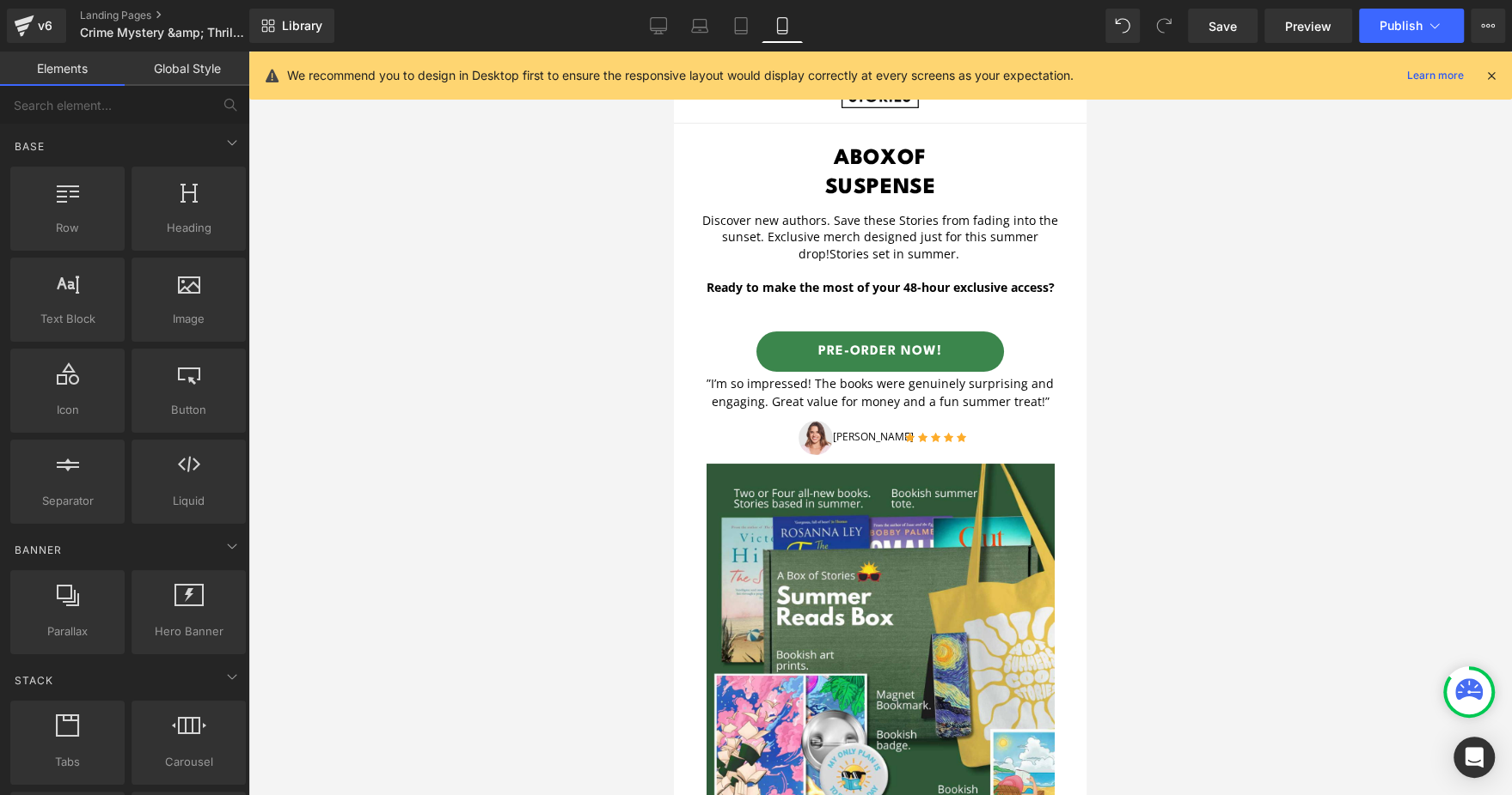
click at [1495, 66] on div at bounding box center [1490, 75] width 14 height 19
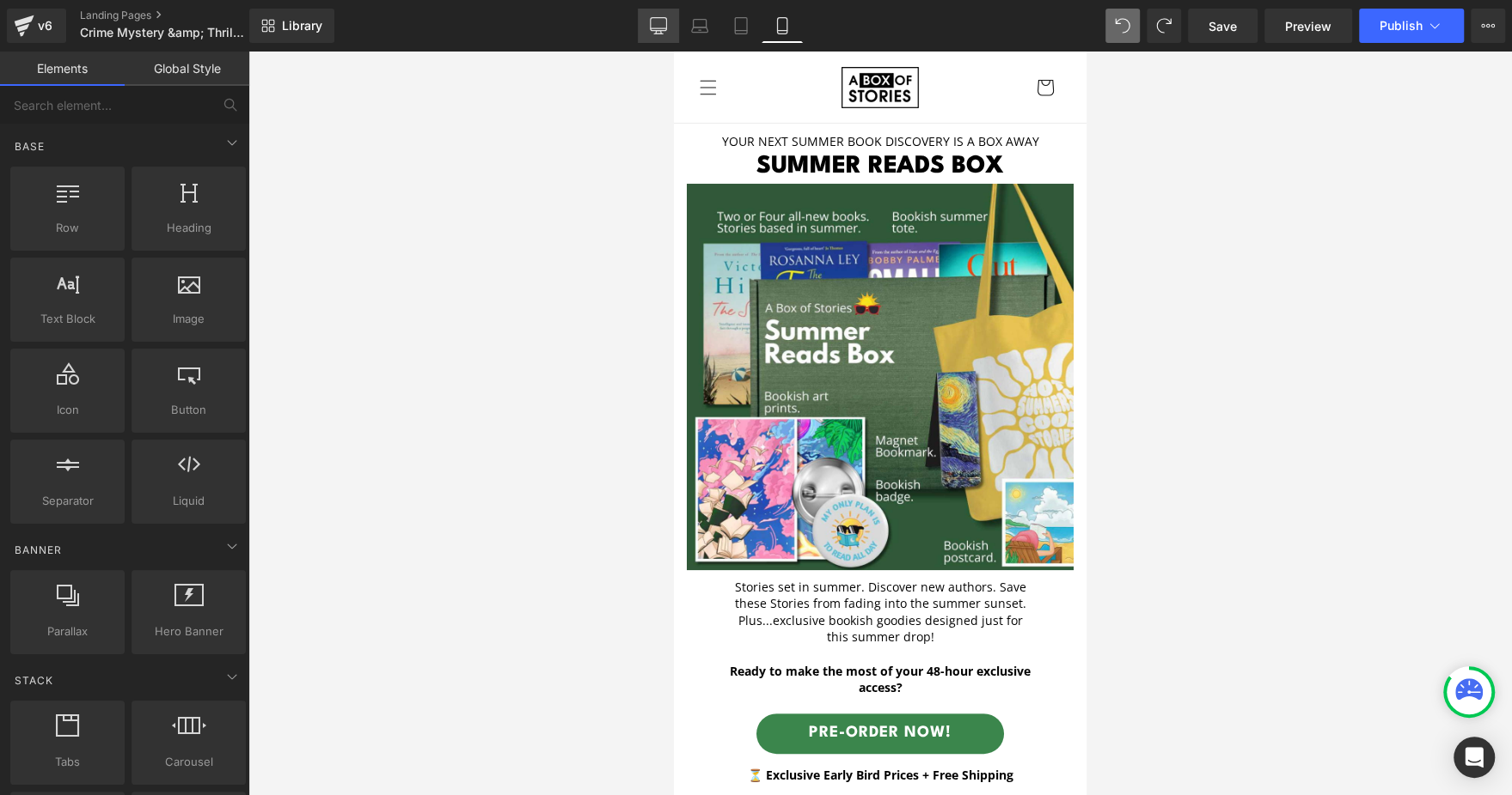
click at [648, 24] on link "Desktop" at bounding box center [658, 26] width 41 height 35
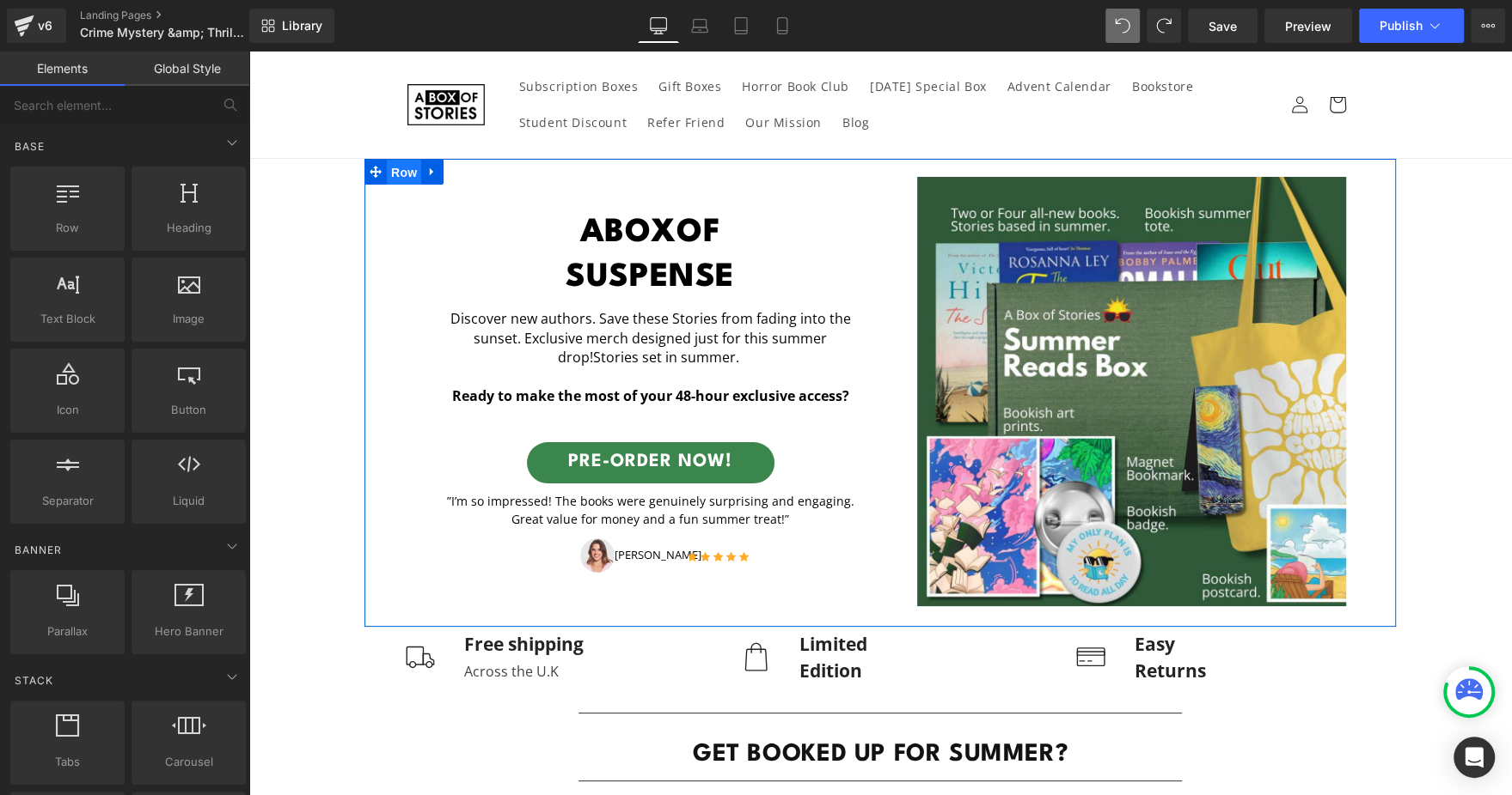
click at [391, 171] on span "Row" at bounding box center [404, 173] width 35 height 26
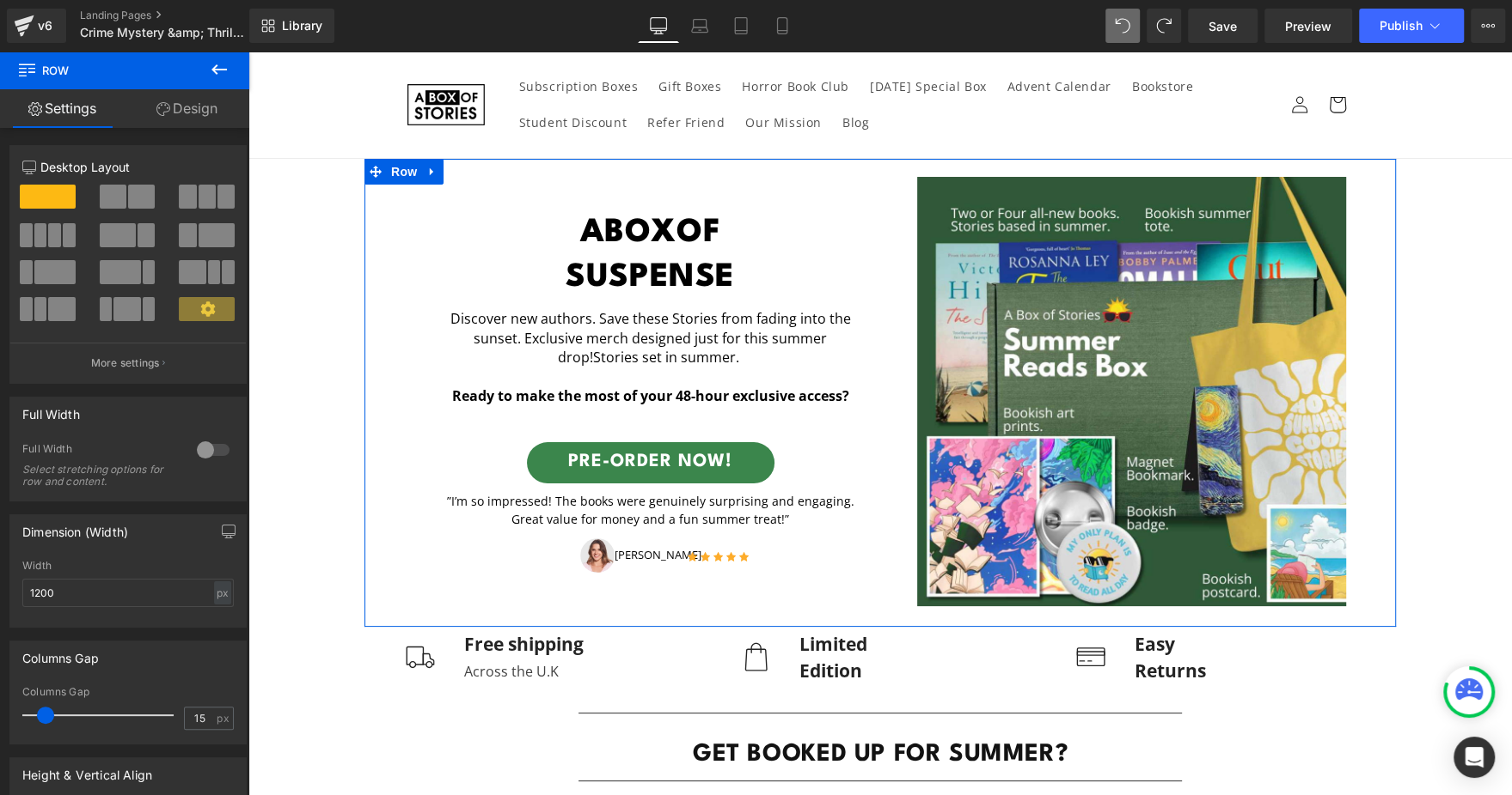
click at [176, 109] on link "Design" at bounding box center [186, 109] width 124 height 38
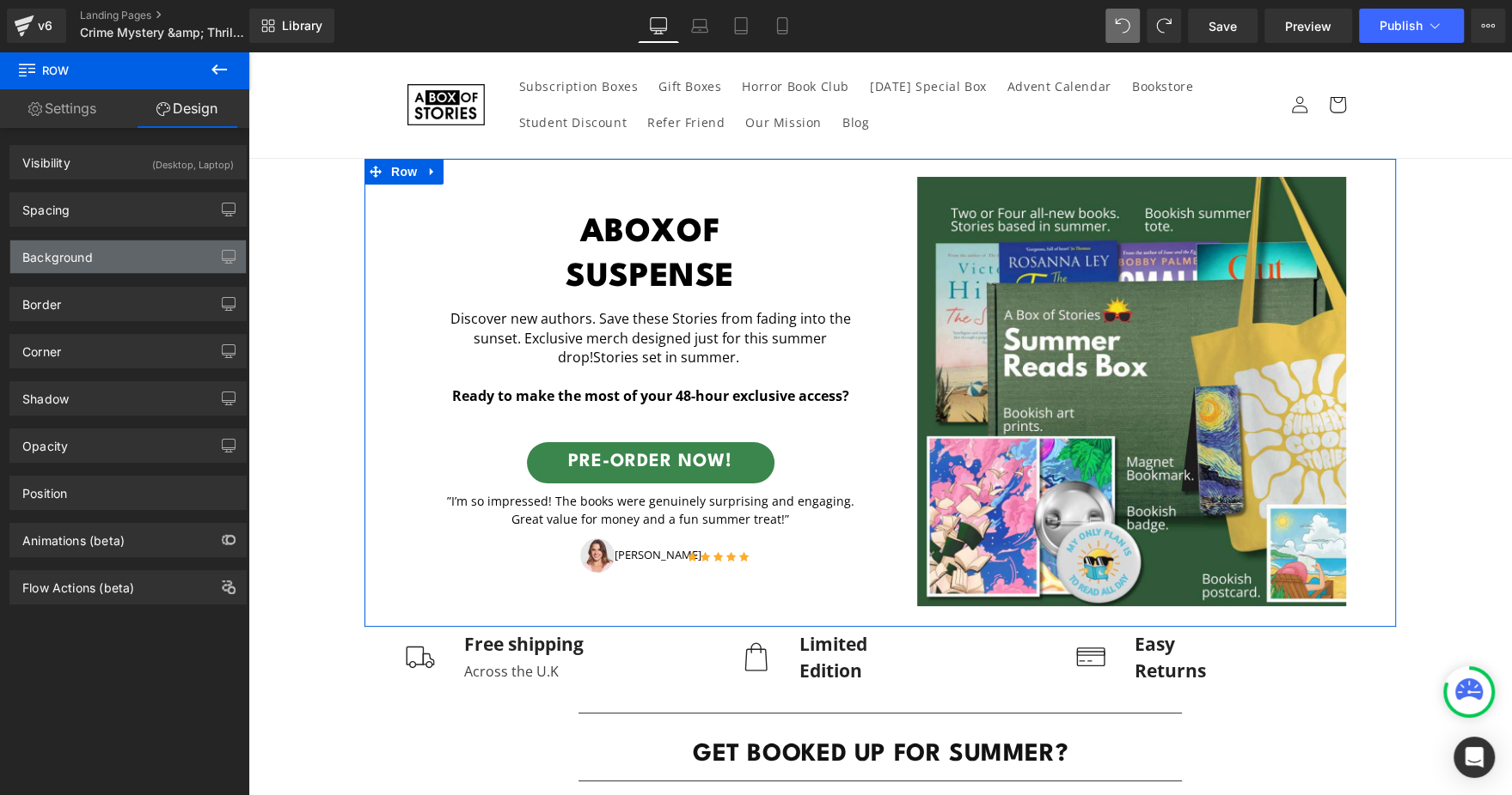
click at [129, 266] on div "Background" at bounding box center [128, 257] width 236 height 33
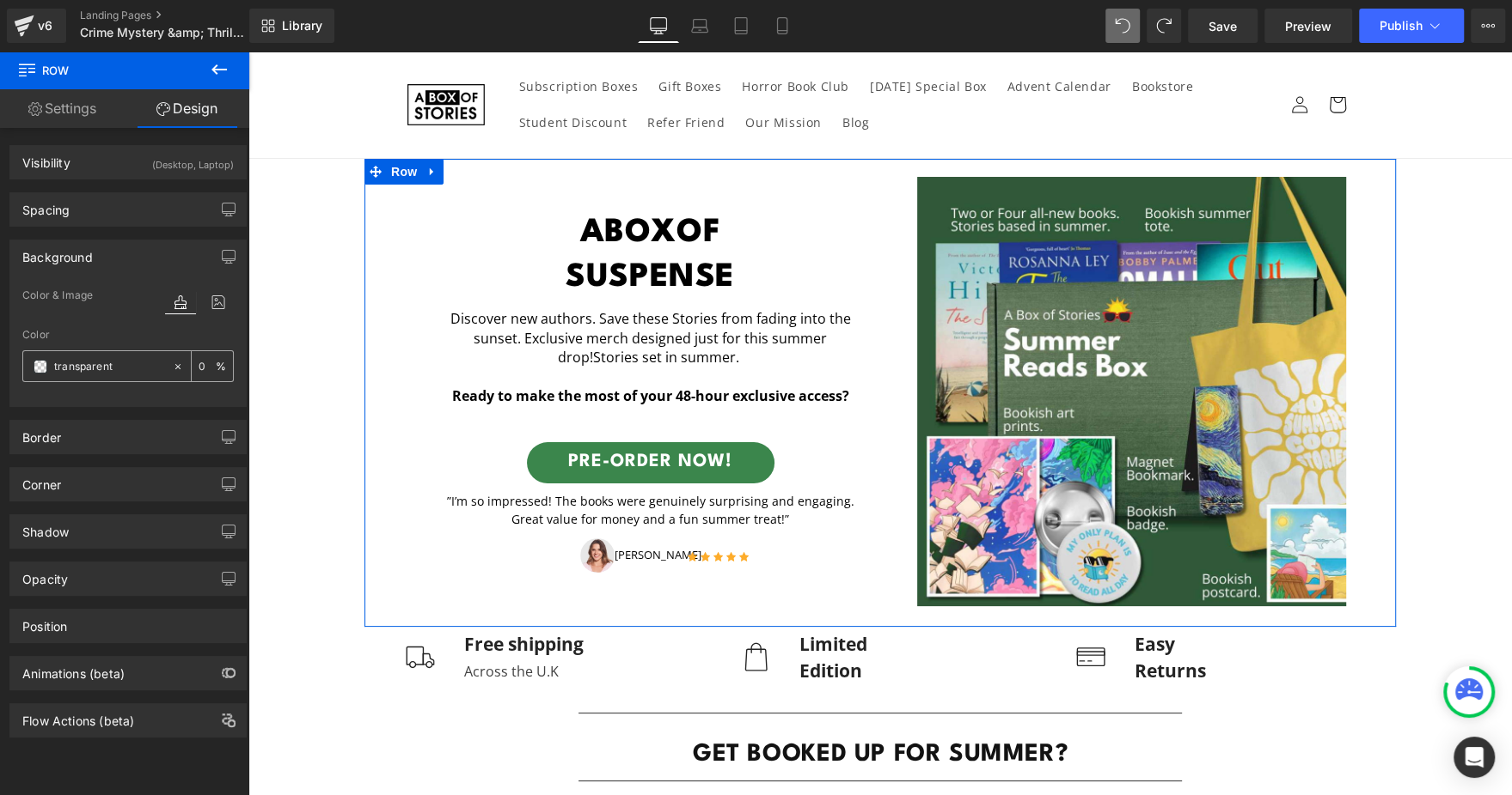
click at [124, 367] on input "transparent" at bounding box center [109, 366] width 110 height 19
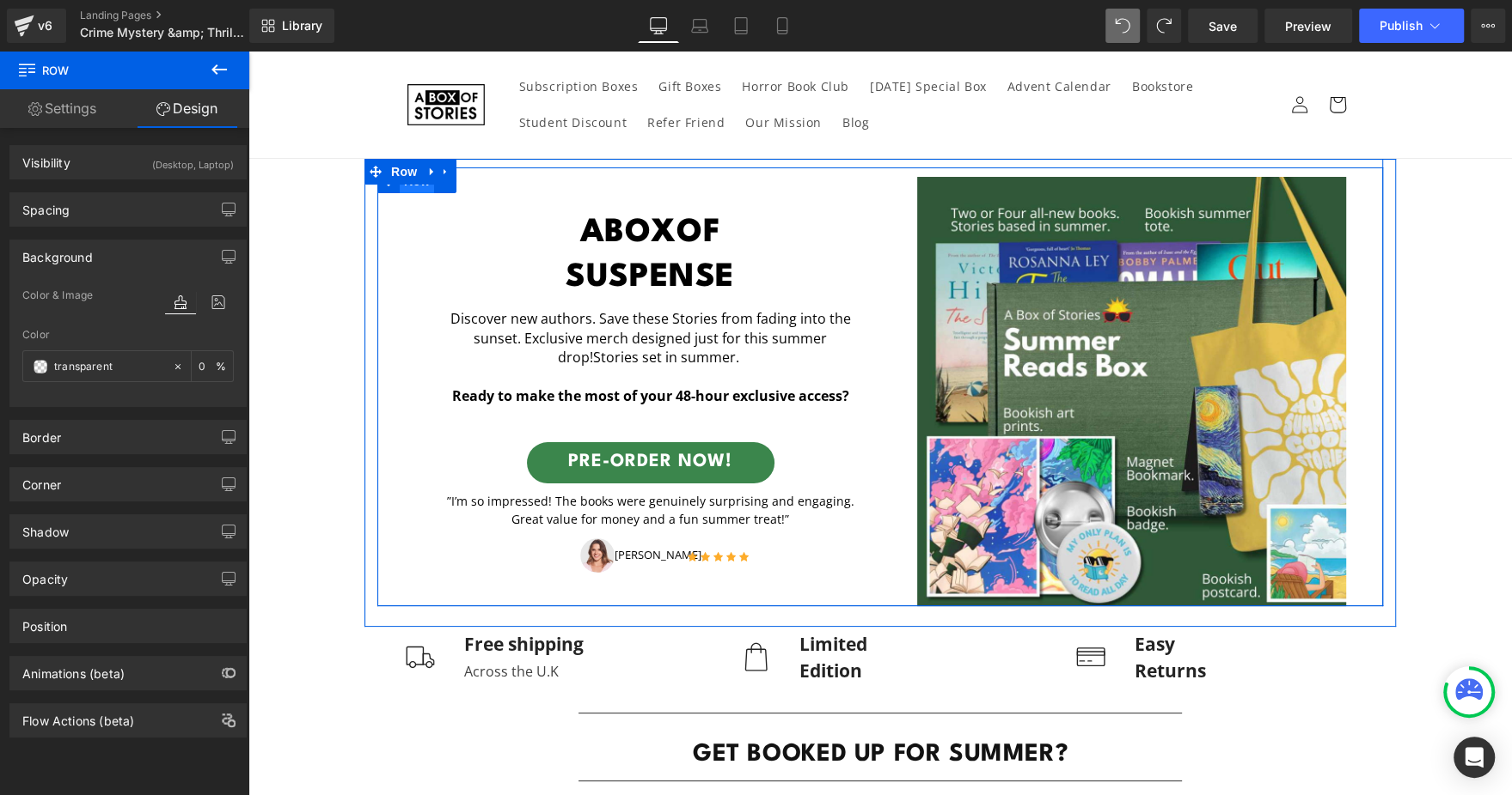
click at [411, 193] on span "Row" at bounding box center [417, 181] width 35 height 26
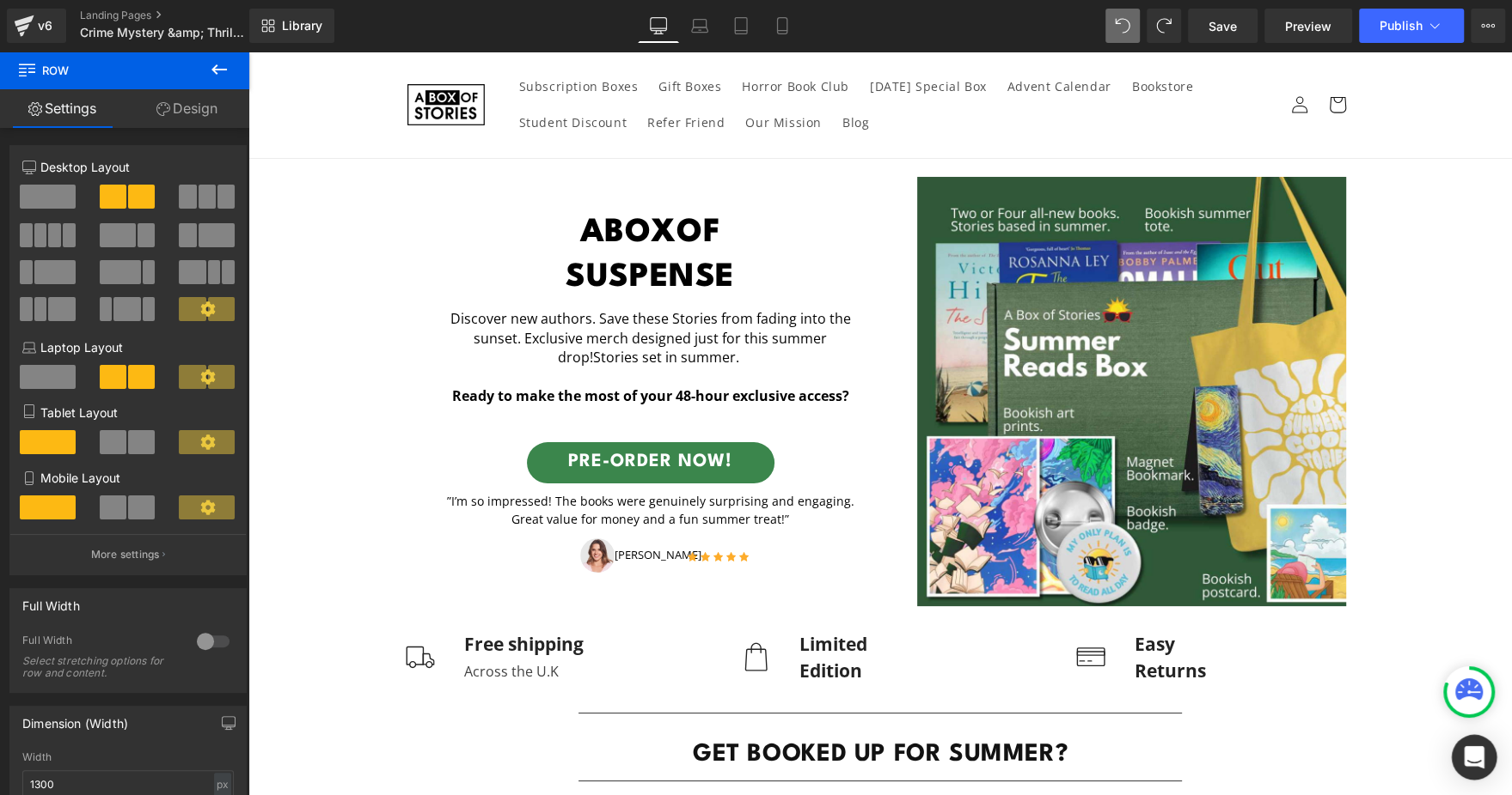
click at [1470, 761] on icon "Open Intercom Messenger" at bounding box center [1474, 758] width 22 height 22
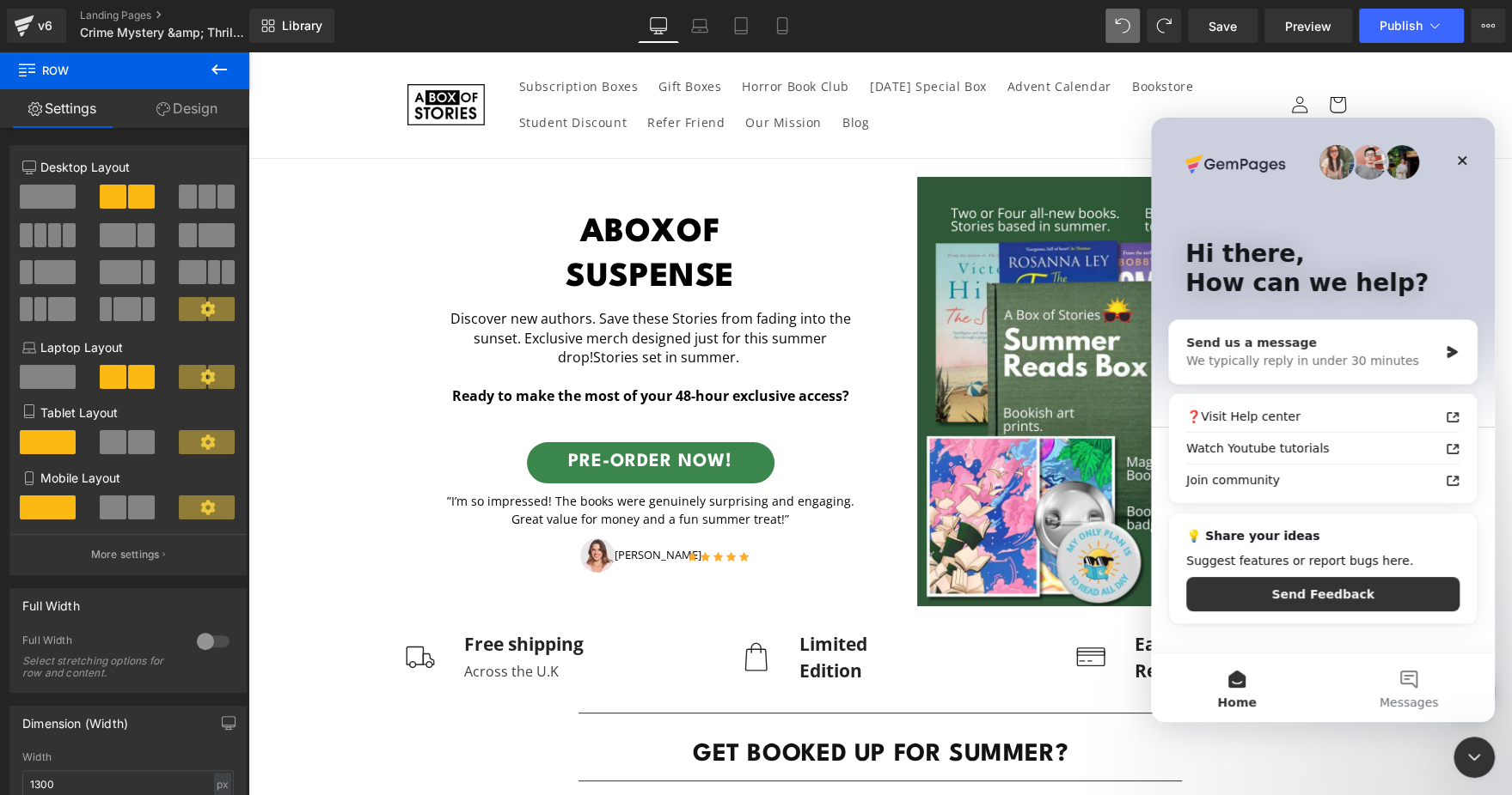
click at [1245, 345] on div "Send us a message" at bounding box center [1311, 344] width 251 height 18
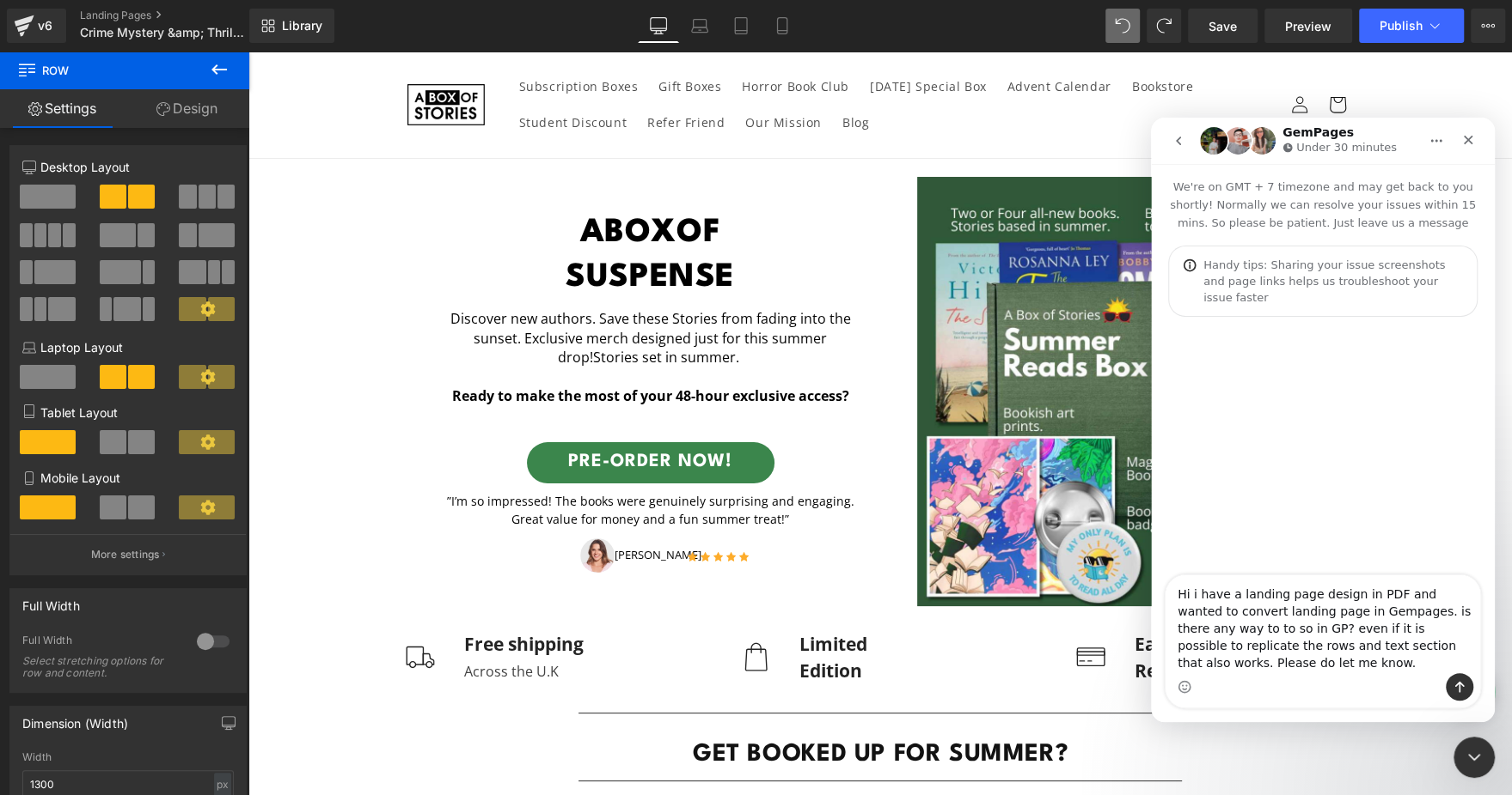
type textarea "Hi i have a landing page design in PDF and wanted to convert landing page in Ge…"
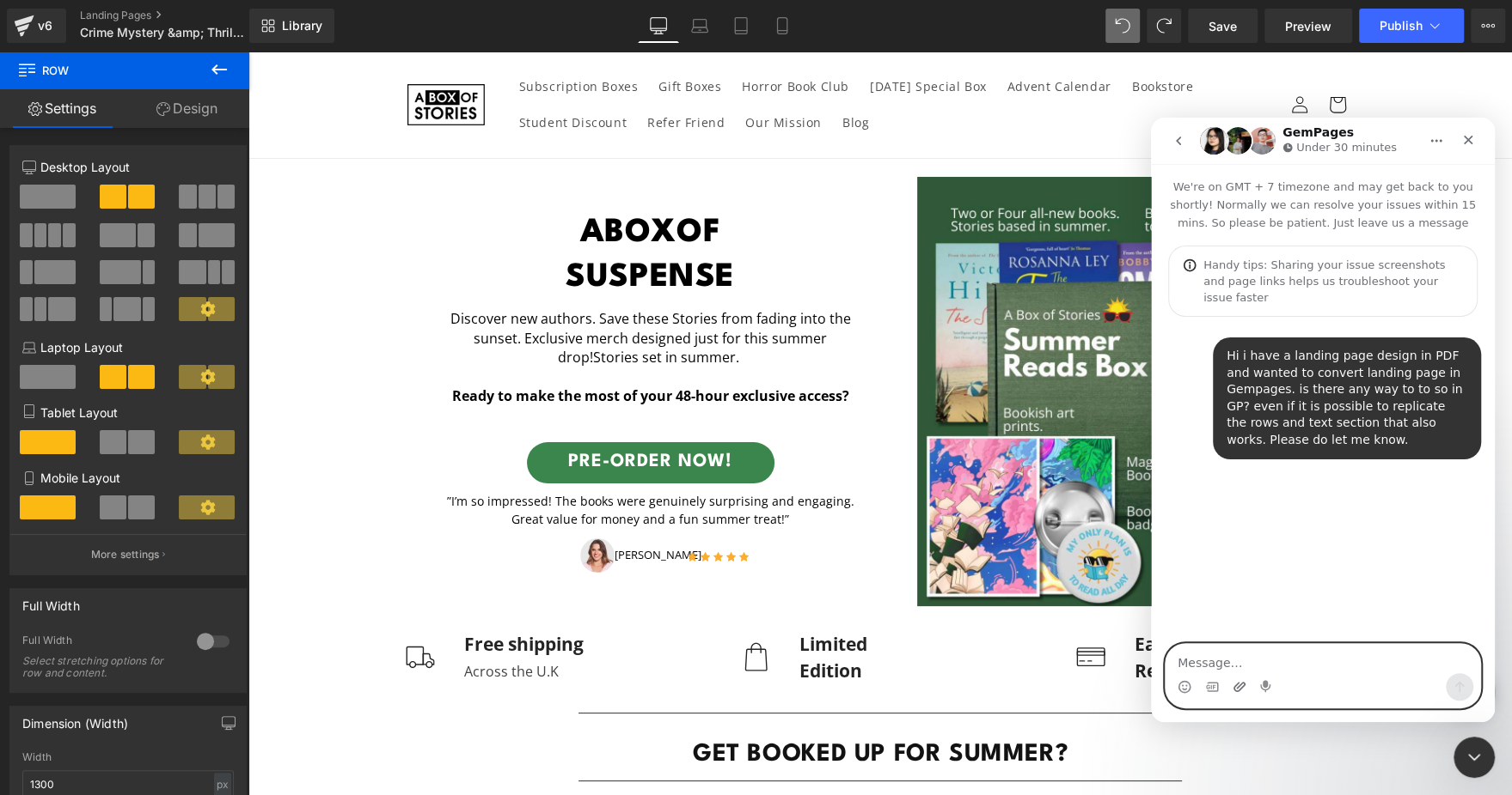
click at [1236, 689] on icon "Upload attachment" at bounding box center [1239, 687] width 14 height 14
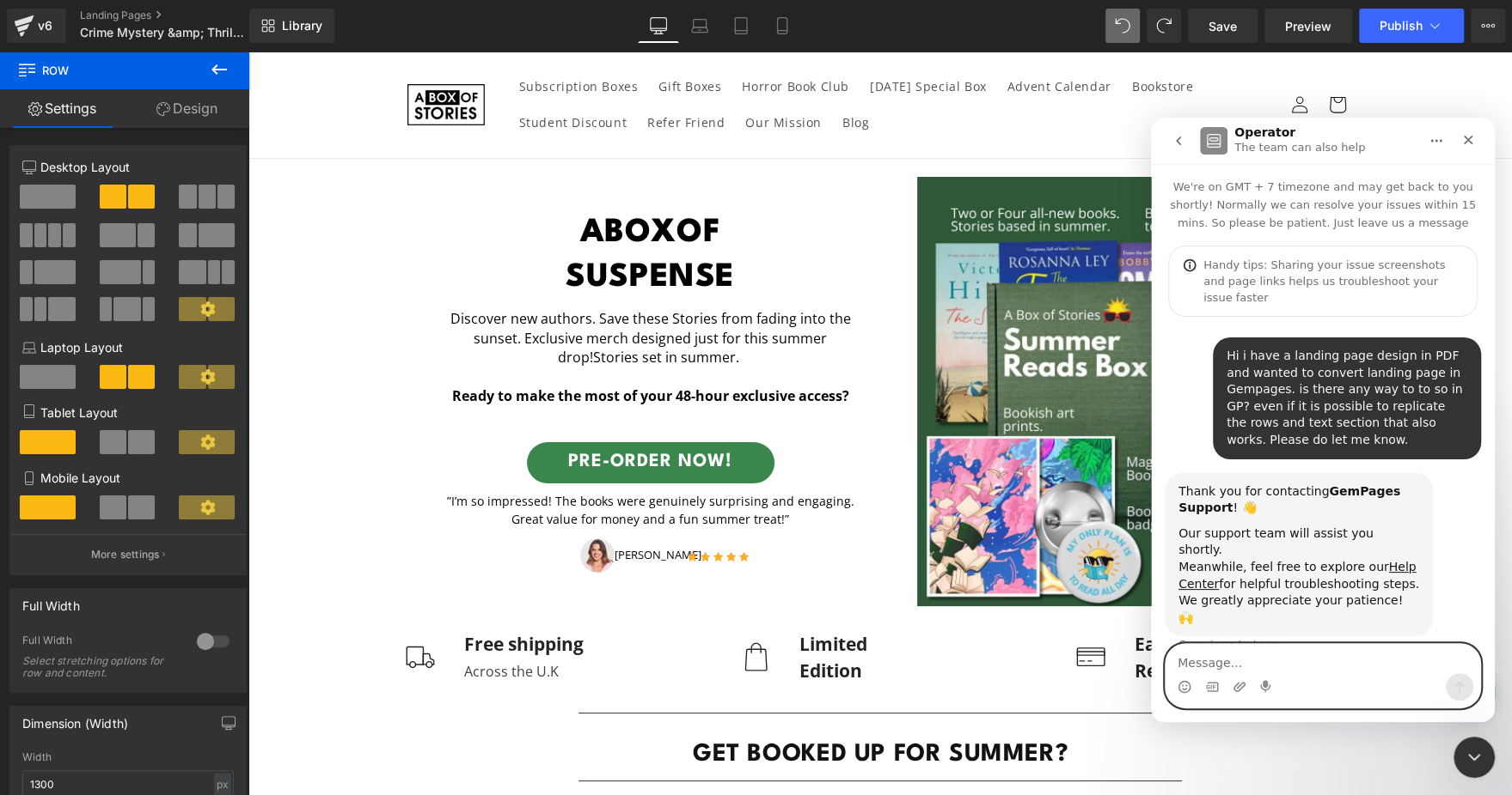
scroll to position [31, 0]
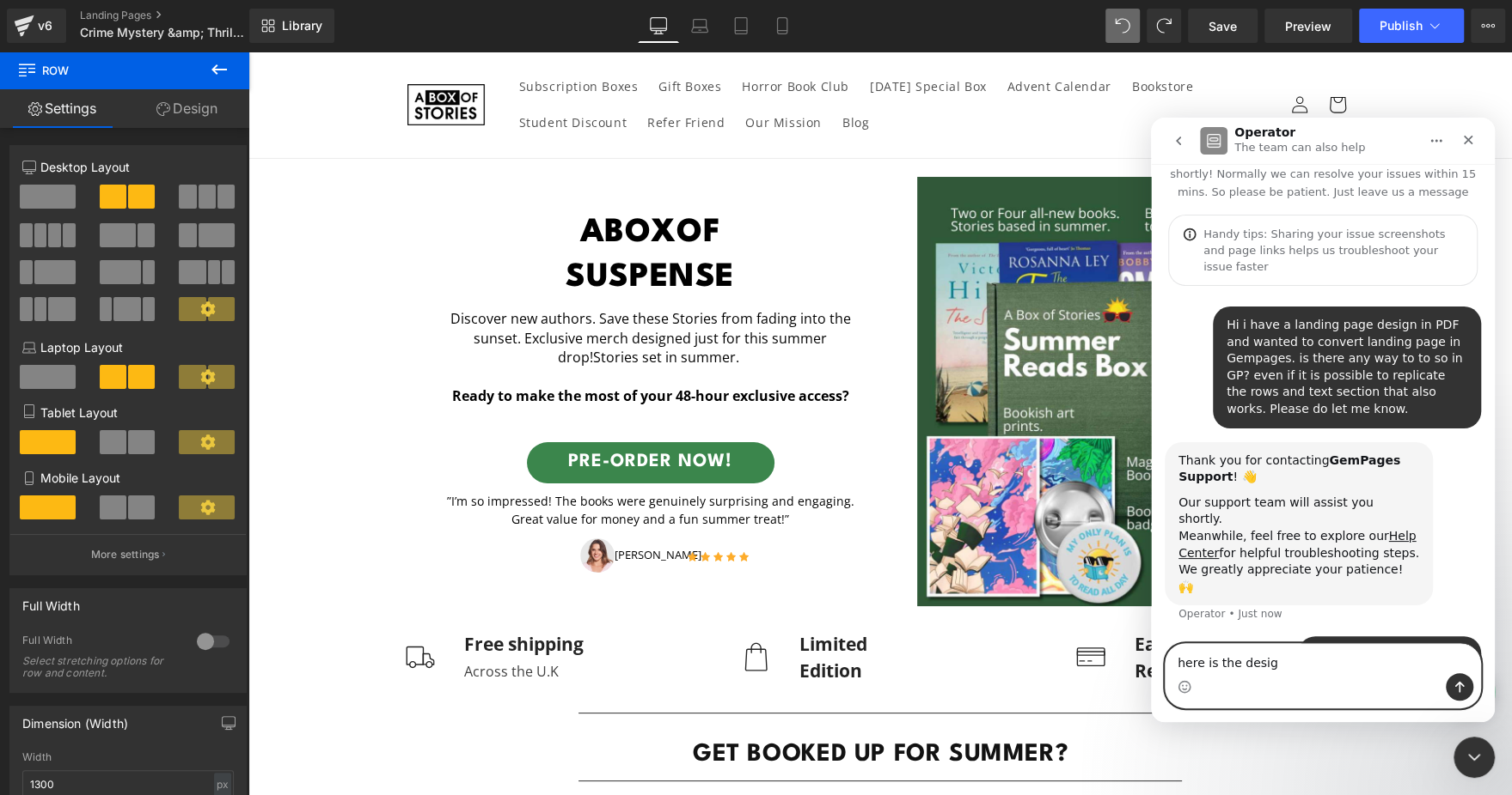
type textarea "here is the design"
